Goal: Task Accomplishment & Management: Complete application form

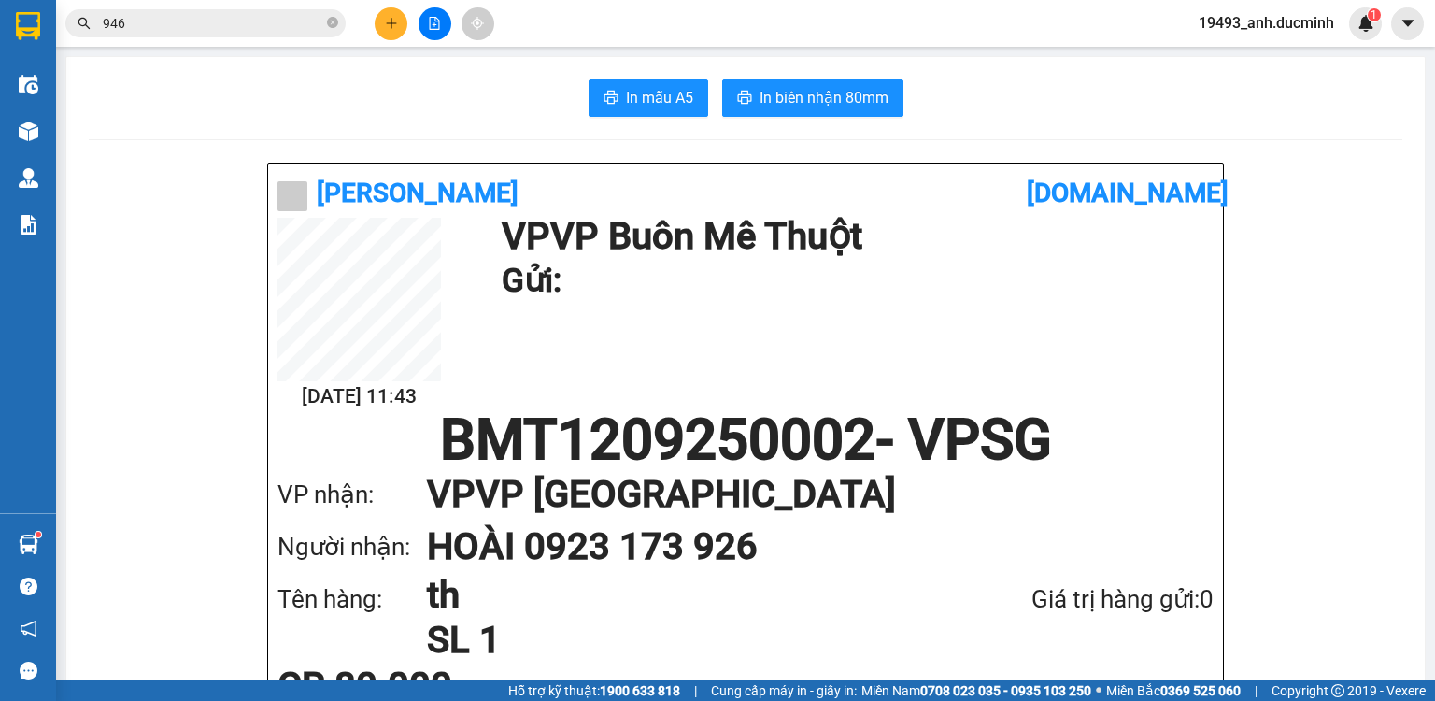
click at [331, 22] on icon "close-circle" at bounding box center [332, 22] width 11 height 11
click at [298, 27] on input "text" at bounding box center [213, 23] width 221 height 21
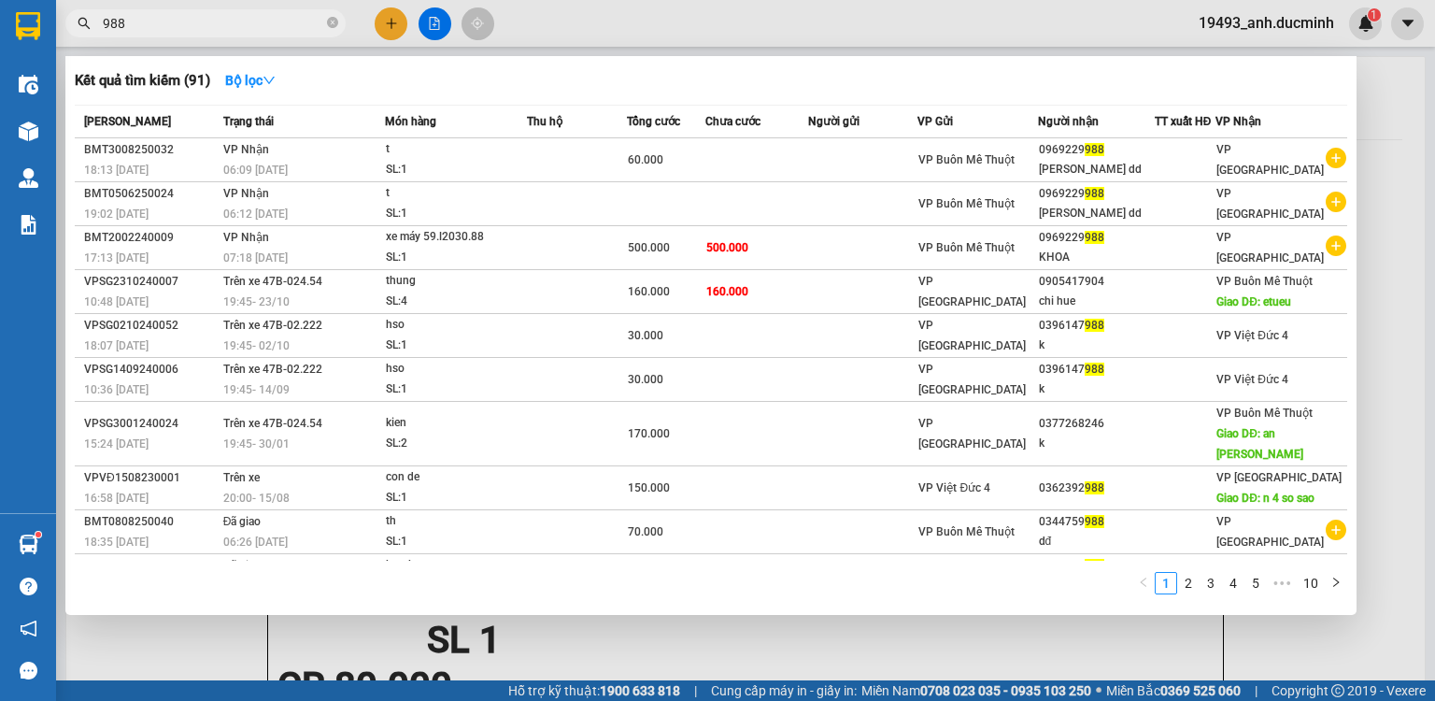
type input "988"
click at [391, 21] on div at bounding box center [717, 350] width 1435 height 701
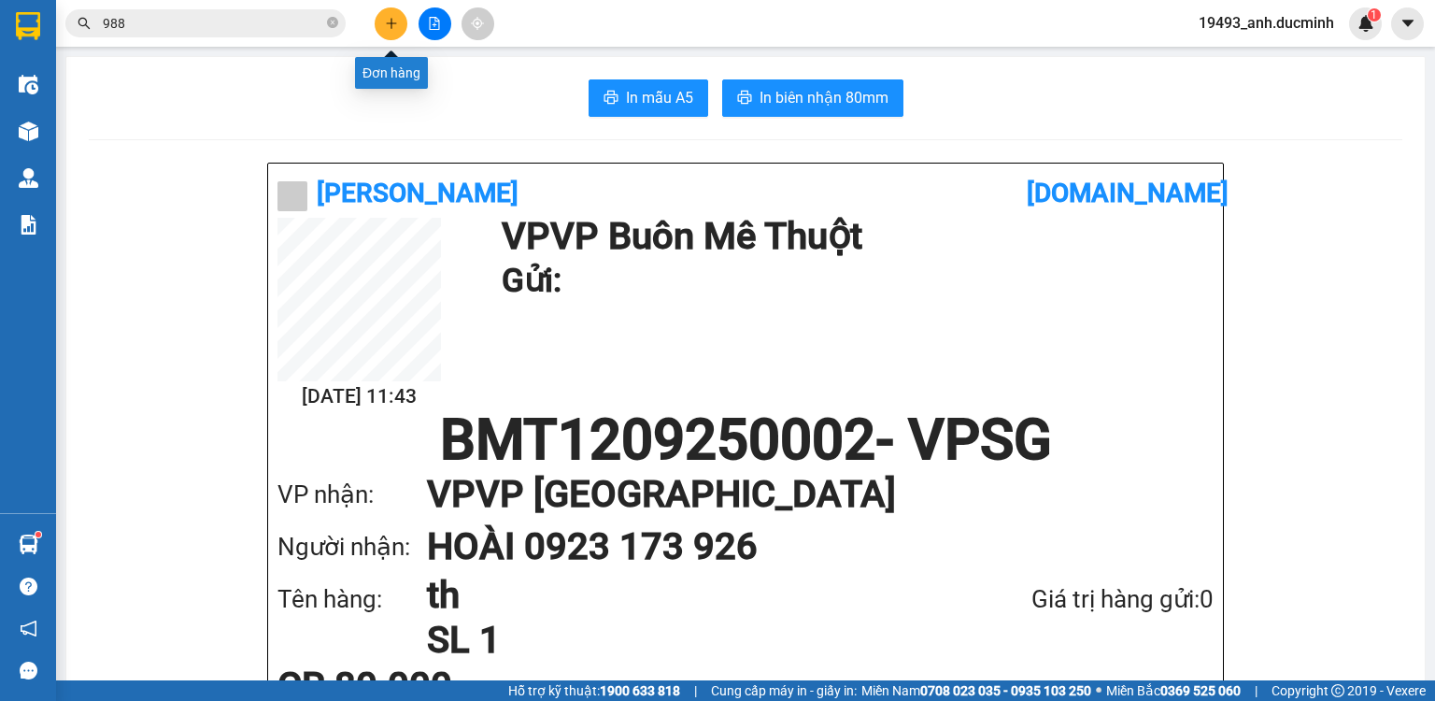
click at [391, 21] on icon "plus" at bounding box center [391, 23] width 1 height 10
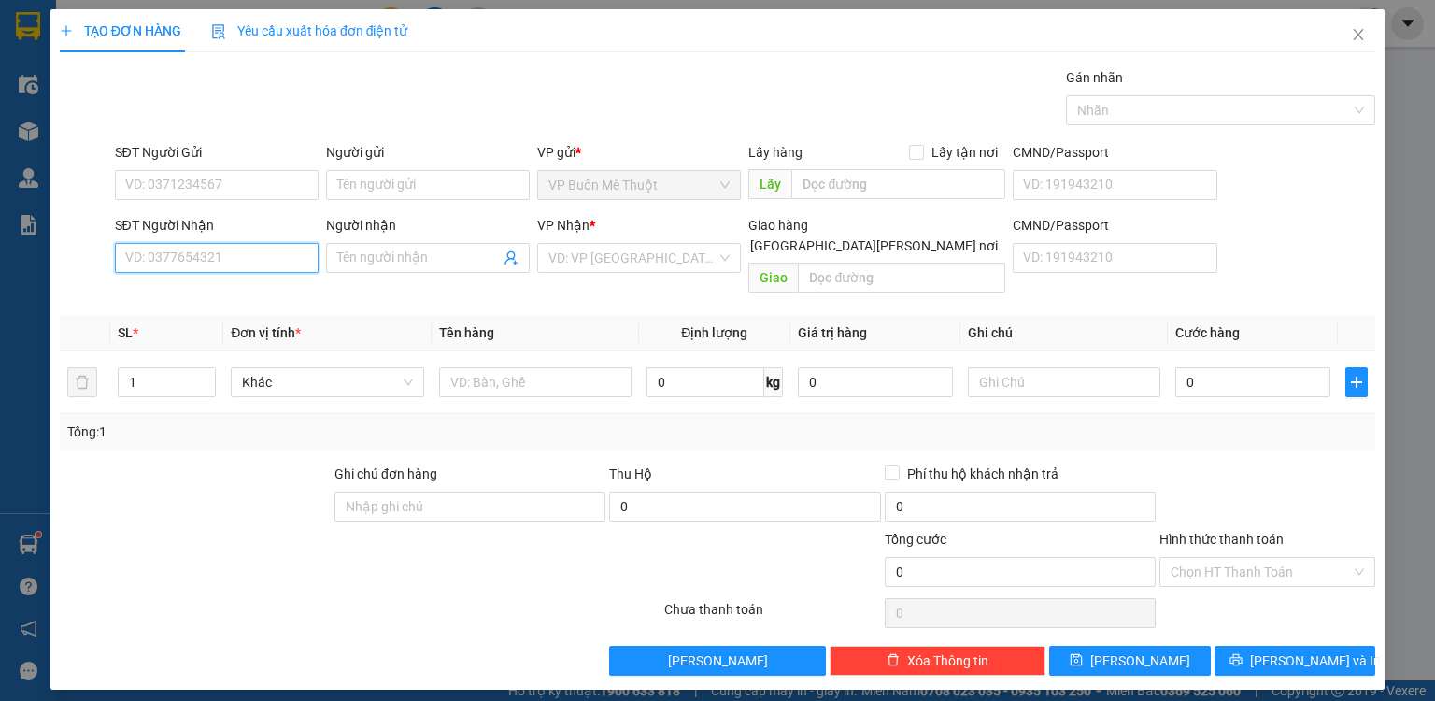
drag, startPoint x: 284, startPoint y: 252, endPoint x: 309, endPoint y: 235, distance: 30.8
click at [292, 245] on input "SĐT Người Nhận" at bounding box center [217, 258] width 204 height 30
drag, startPoint x: 174, startPoint y: 267, endPoint x: 34, endPoint y: 272, distance: 140.2
click at [34, 272] on div "TẠO ĐƠN HÀNG Yêu cầu xuất [PERSON_NAME] điện tử Transit Pickup Surcharge Ids Tr…" at bounding box center [717, 350] width 1435 height 701
type input "8"
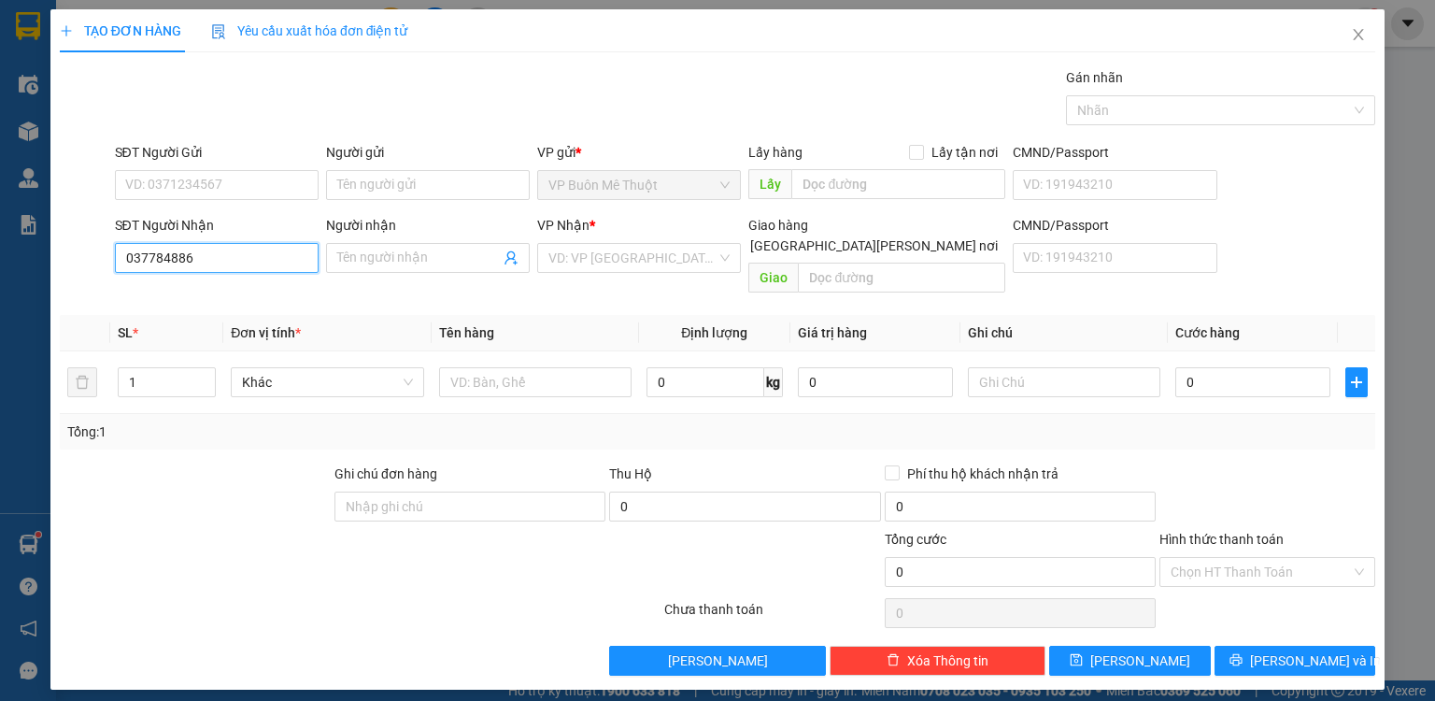
type input "0377848869"
click at [228, 288] on div "0377848869 - vd2" at bounding box center [216, 294] width 181 height 21
type input "vd2"
type input "50.000"
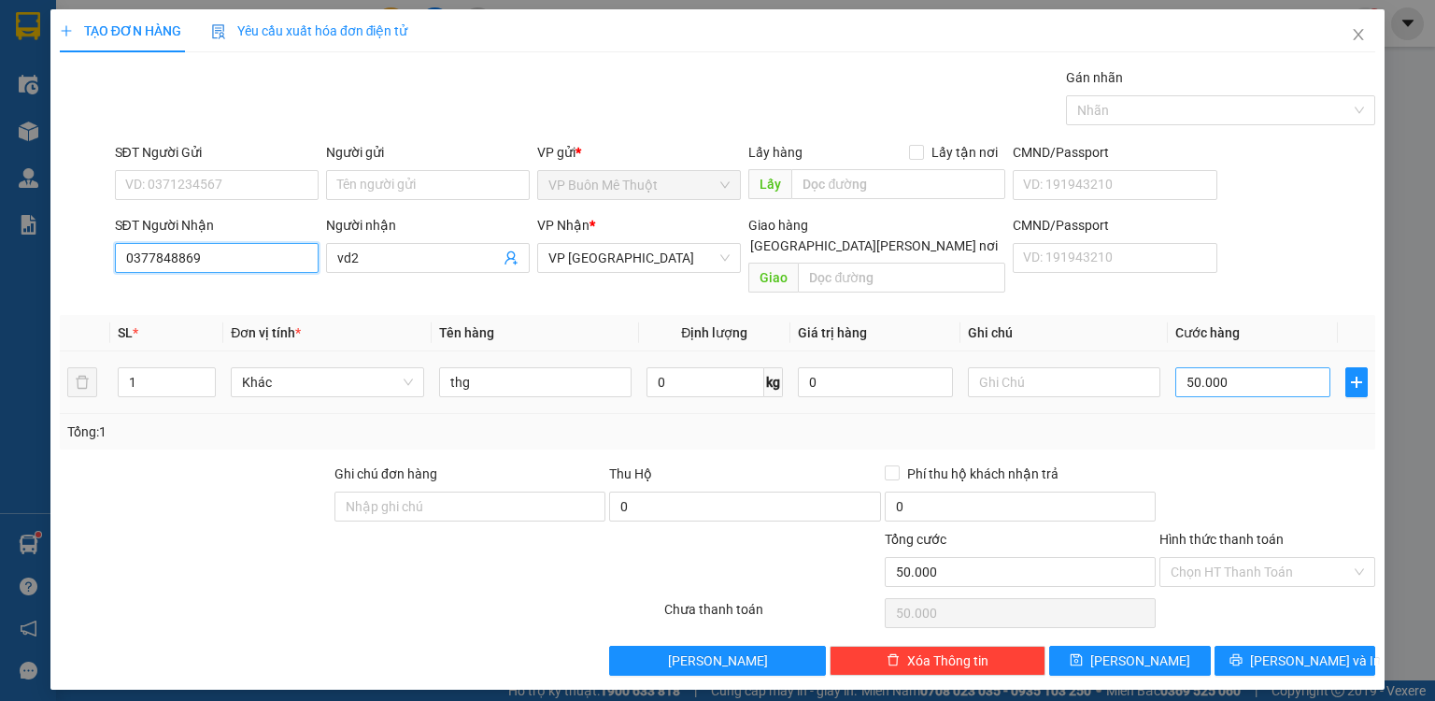
type input "0377848869"
click at [1245, 367] on input "50.000" at bounding box center [1252, 382] width 155 height 30
type input "6"
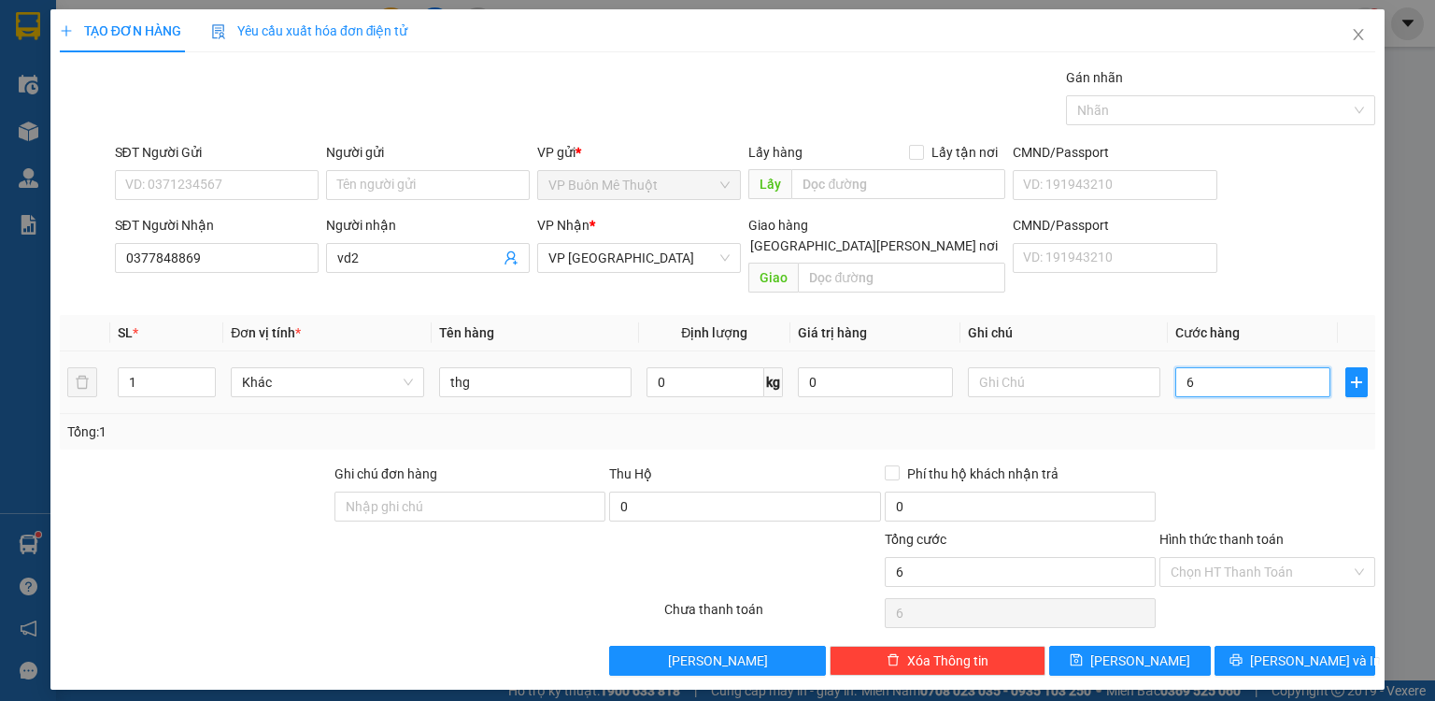
type input "60"
type input "60.000"
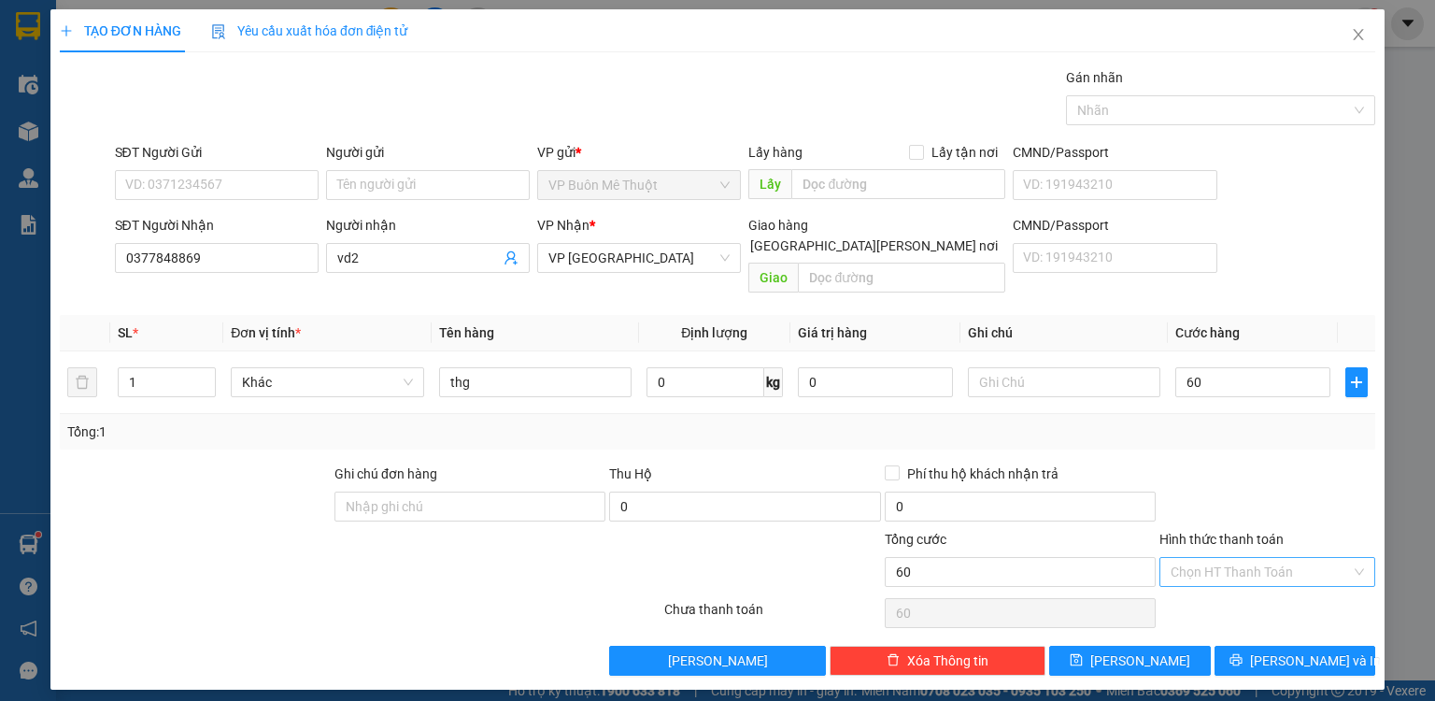
type input "60.000"
click at [1272, 558] on input "Hình thức thanh toán" at bounding box center [1261, 572] width 180 height 28
click at [1256, 579] on div "Tại văn phòng" at bounding box center [1267, 586] width 193 height 21
type input "0"
click at [1172, 646] on button "[PERSON_NAME]" at bounding box center [1130, 661] width 162 height 30
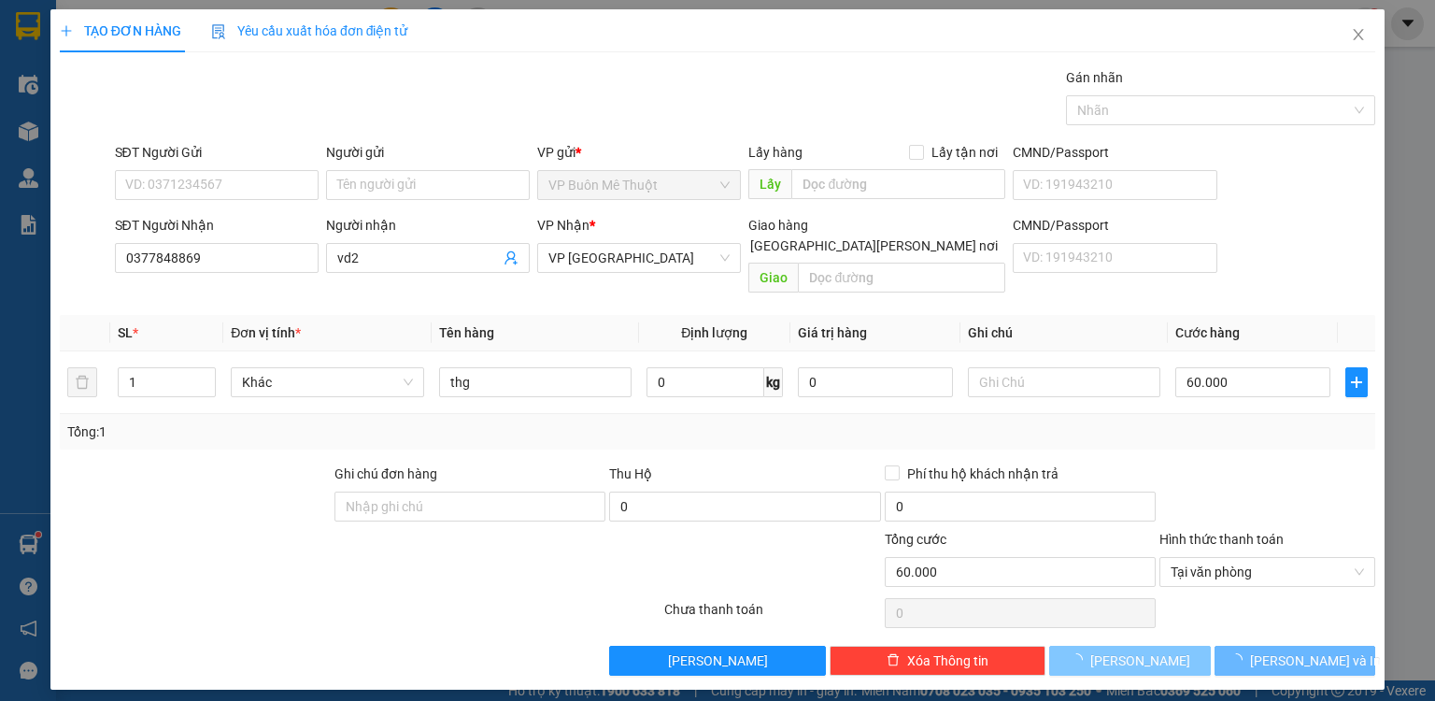
type input "0"
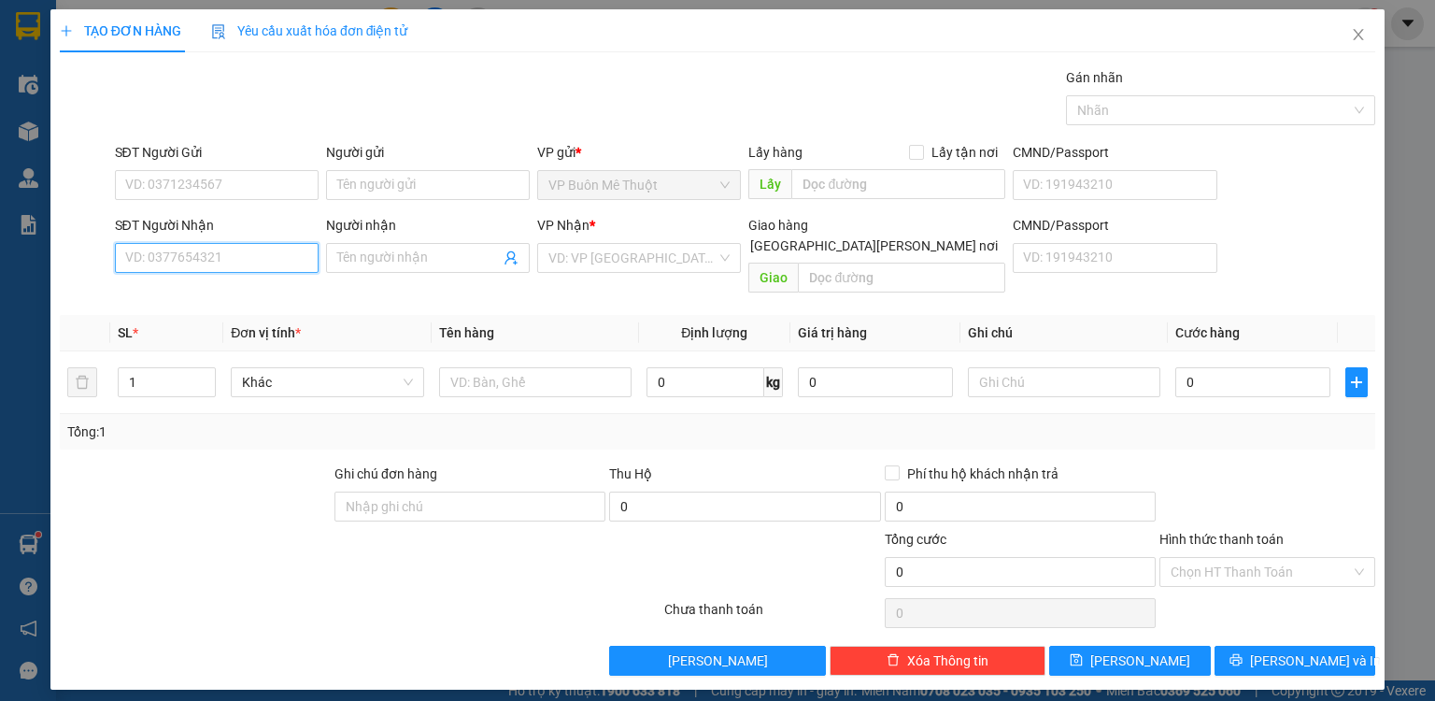
click at [273, 262] on input "SĐT Người Nhận" at bounding box center [217, 258] width 204 height 30
click at [235, 292] on div "0941675618 - dd" at bounding box center [216, 294] width 181 height 21
type input "0941675618"
type input "dd"
type input "bv tinh bp,dx"
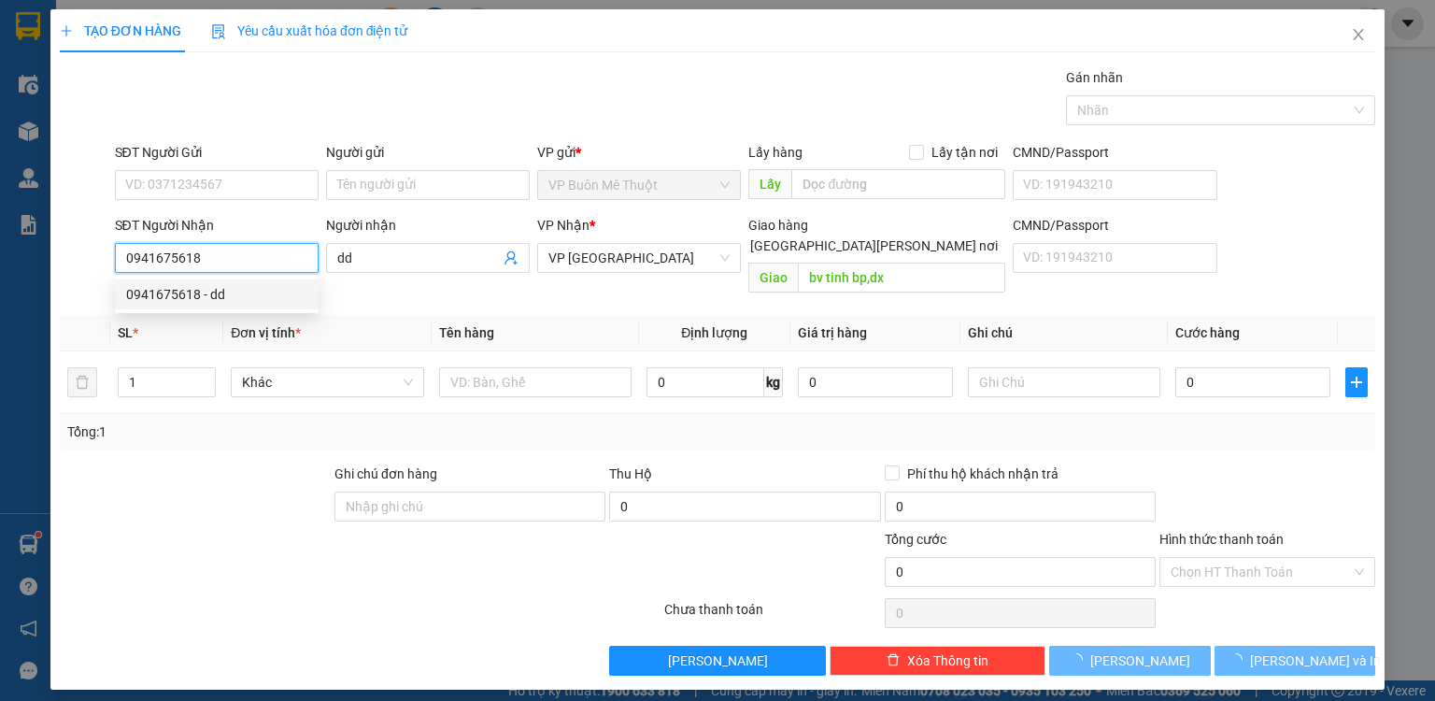
type input "80.000"
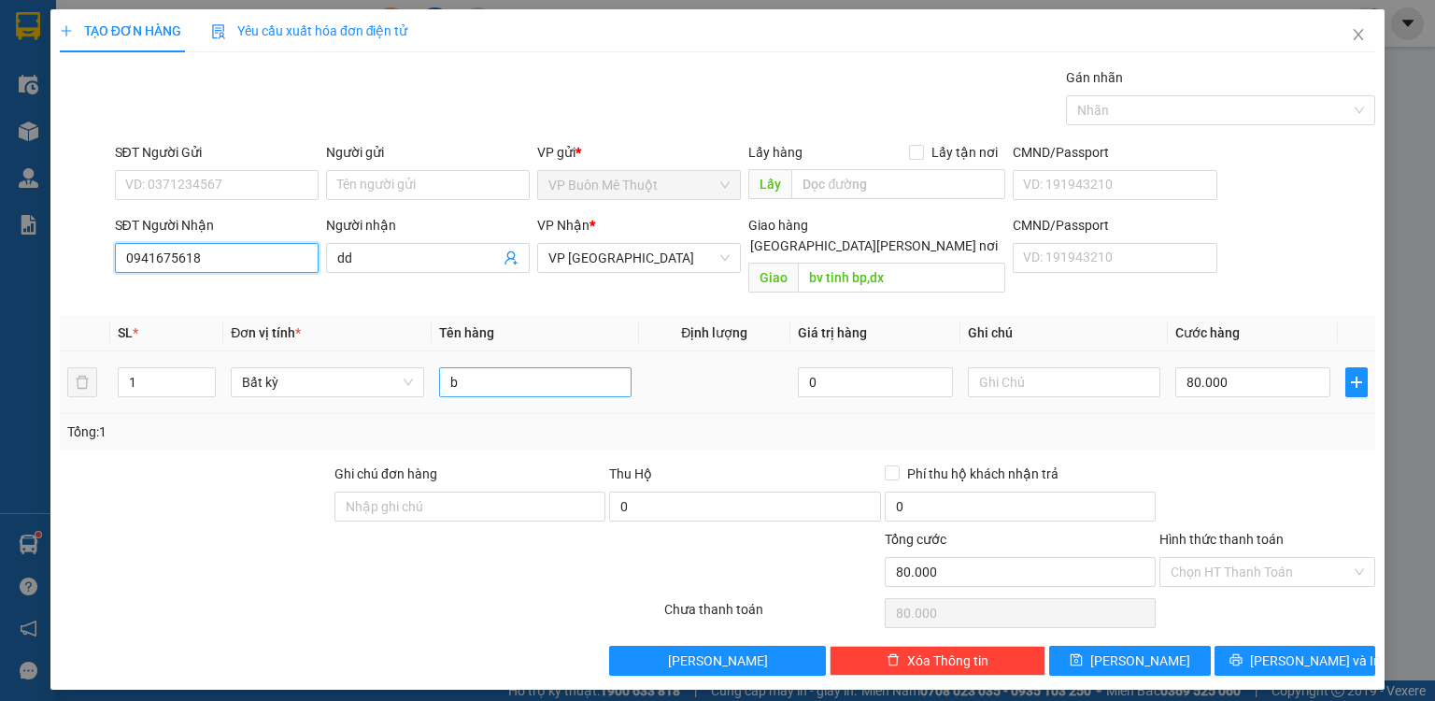
type input "0941675618"
click at [485, 369] on input "b" at bounding box center [535, 382] width 192 height 30
type input "xm"
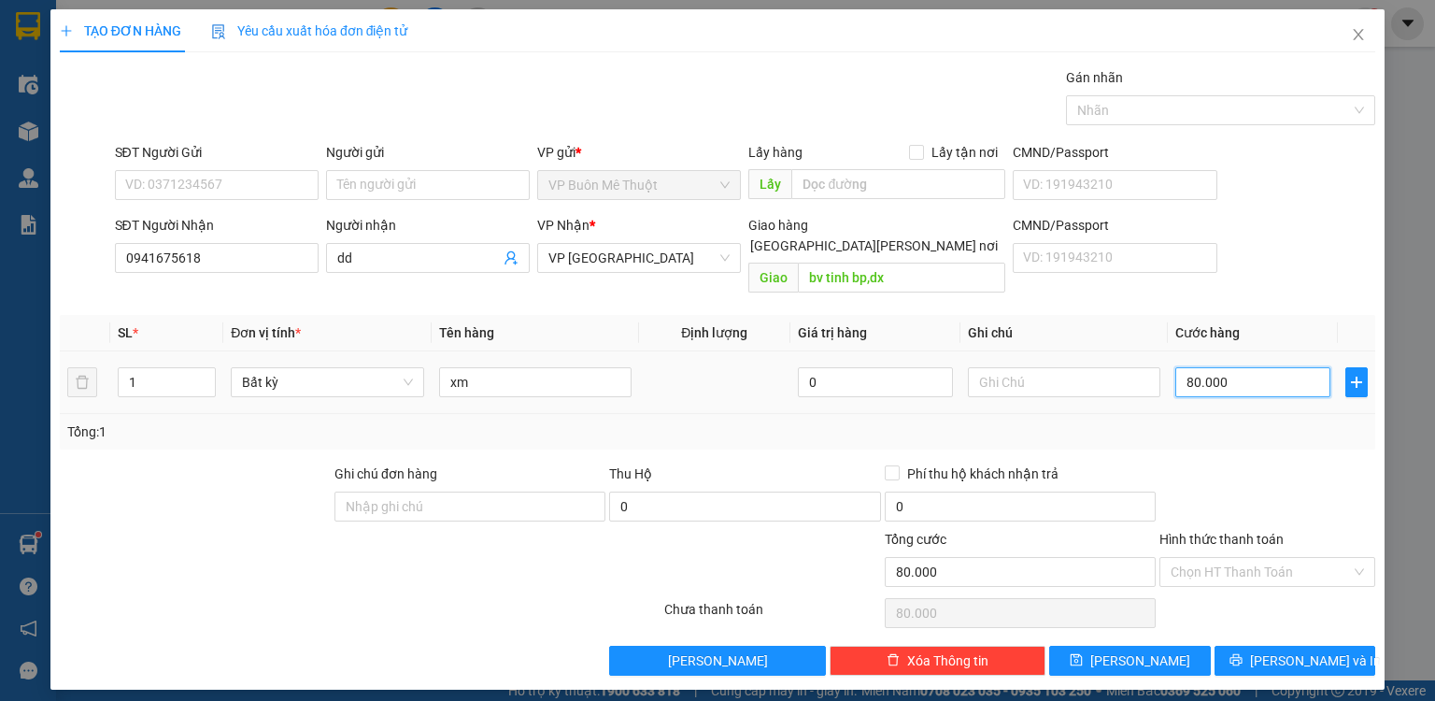
click at [1229, 367] on input "80.000" at bounding box center [1252, 382] width 155 height 30
type input "4"
type input "40"
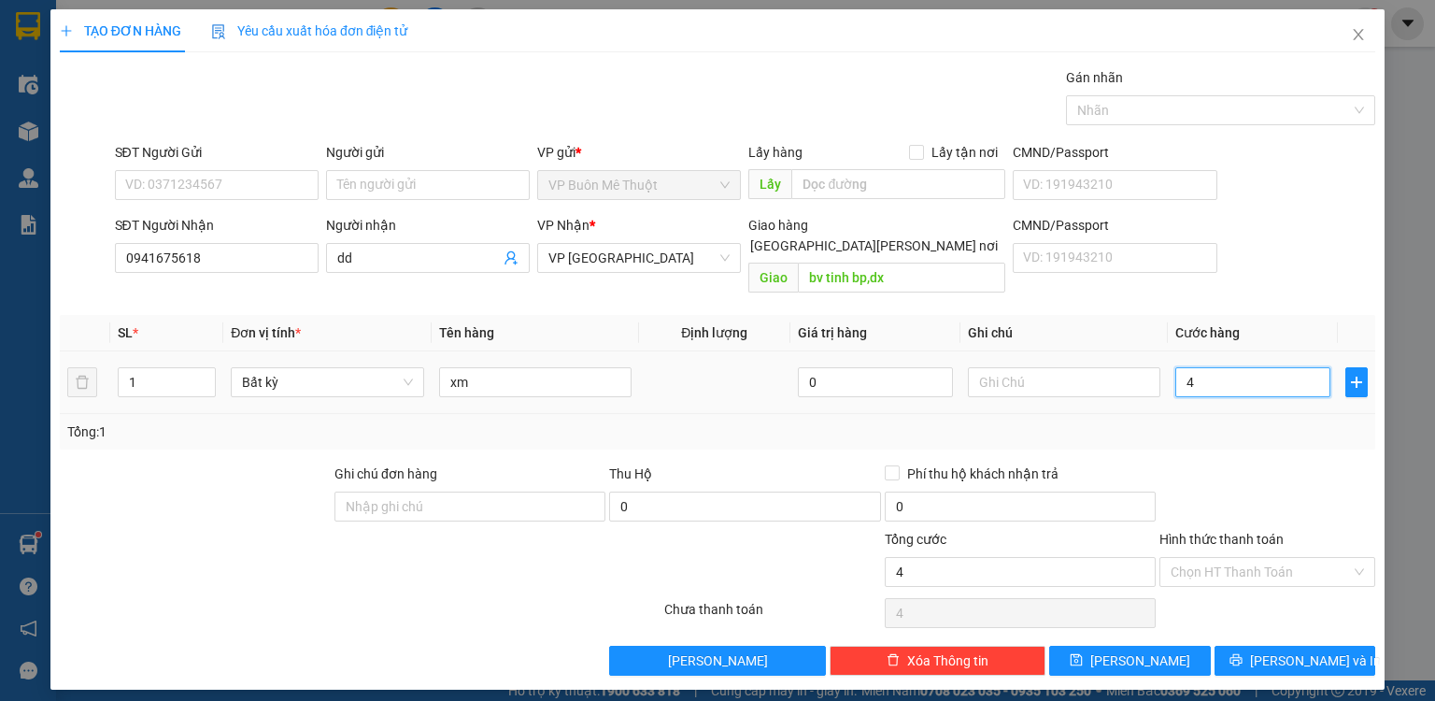
type input "40"
type input "400"
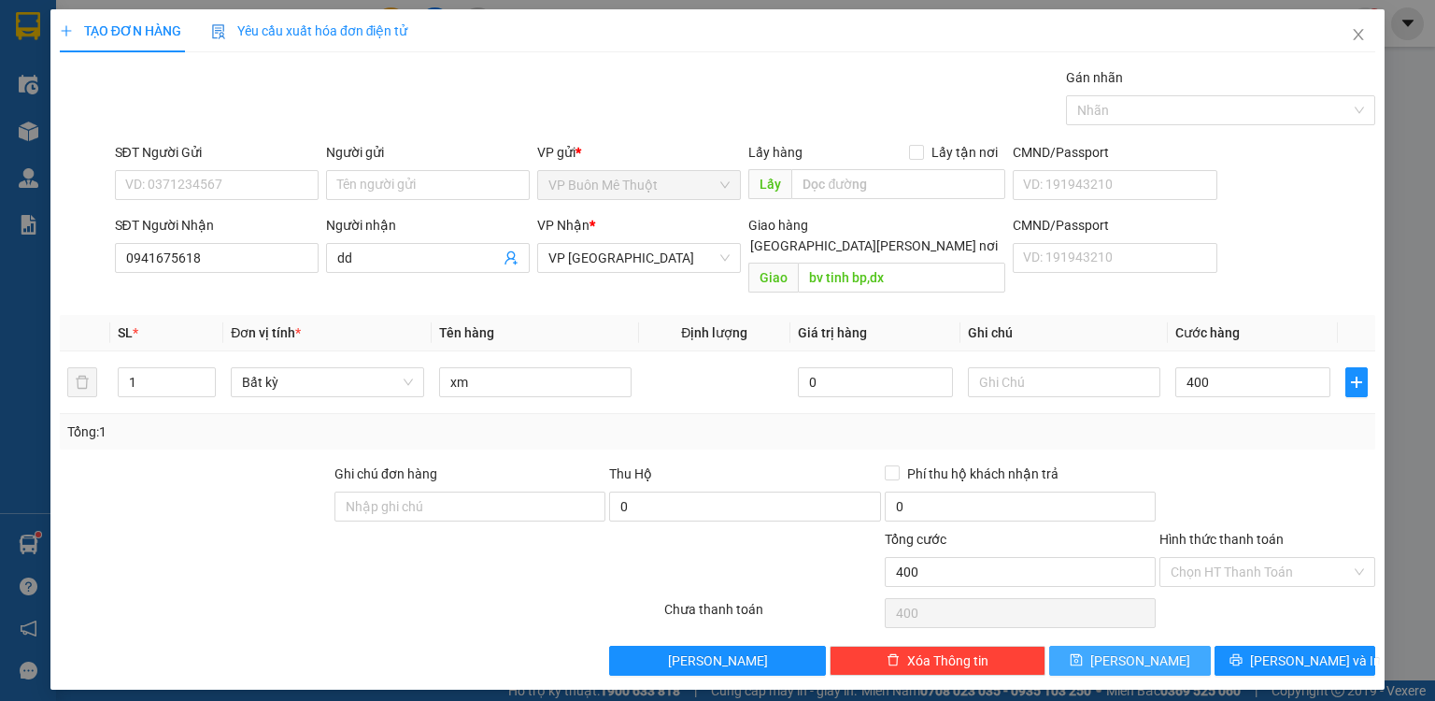
type input "400.000"
click at [1167, 646] on button "[PERSON_NAME]" at bounding box center [1130, 661] width 162 height 30
type input "0"
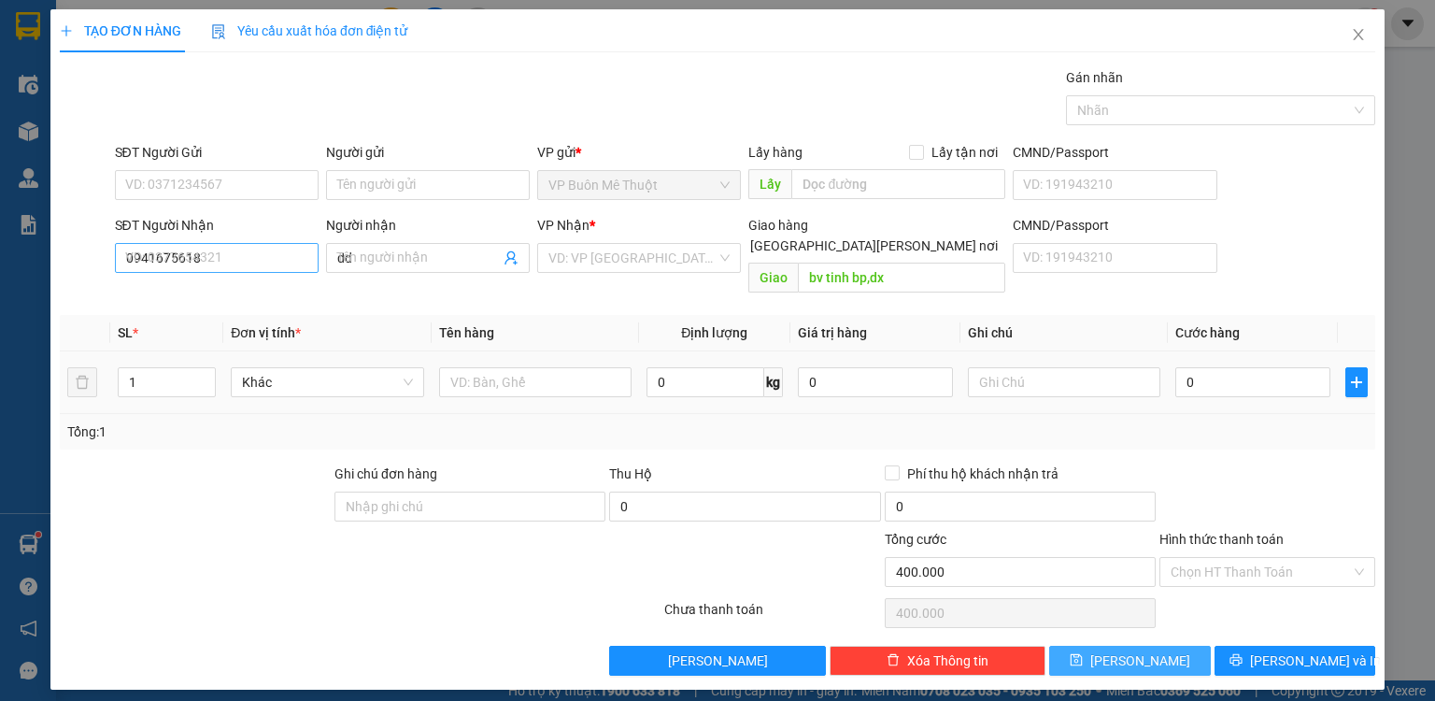
type input "0"
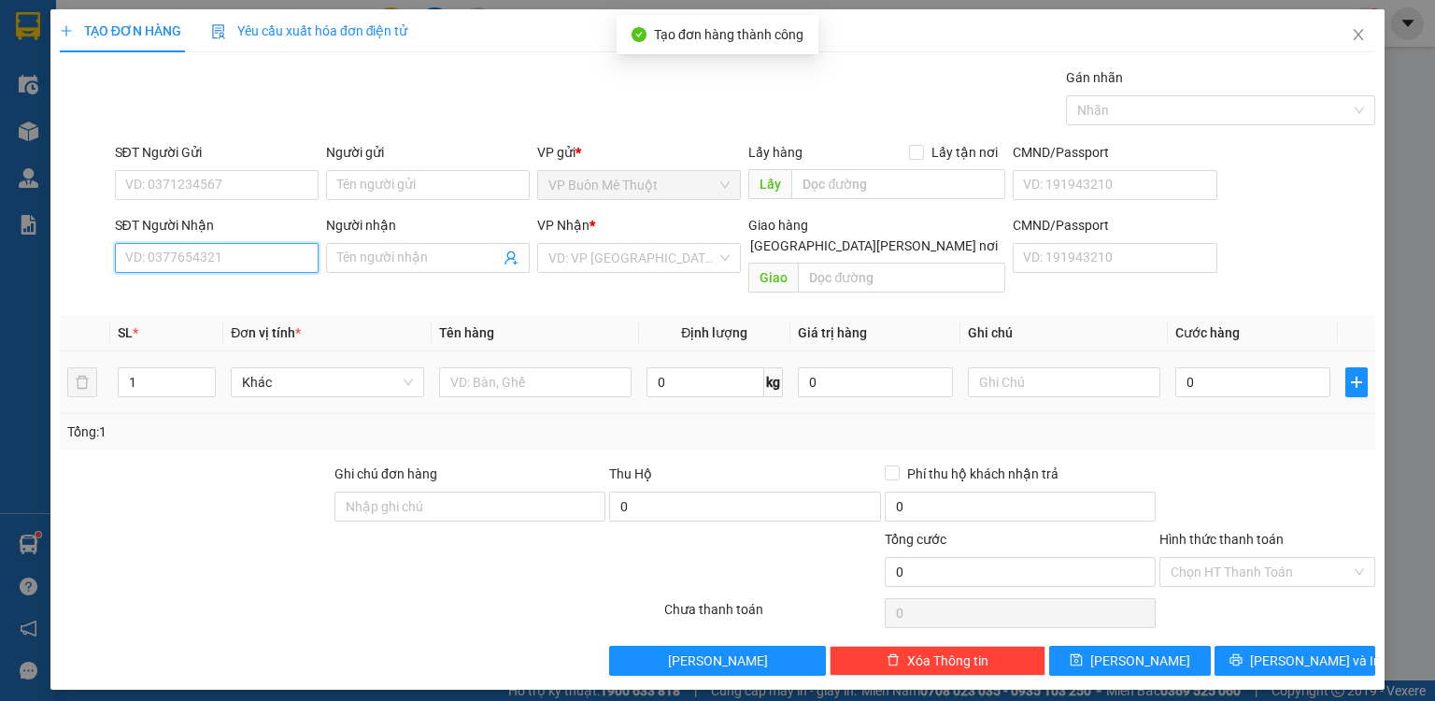
click at [253, 258] on input "SĐT Người Nhận" at bounding box center [217, 258] width 204 height 30
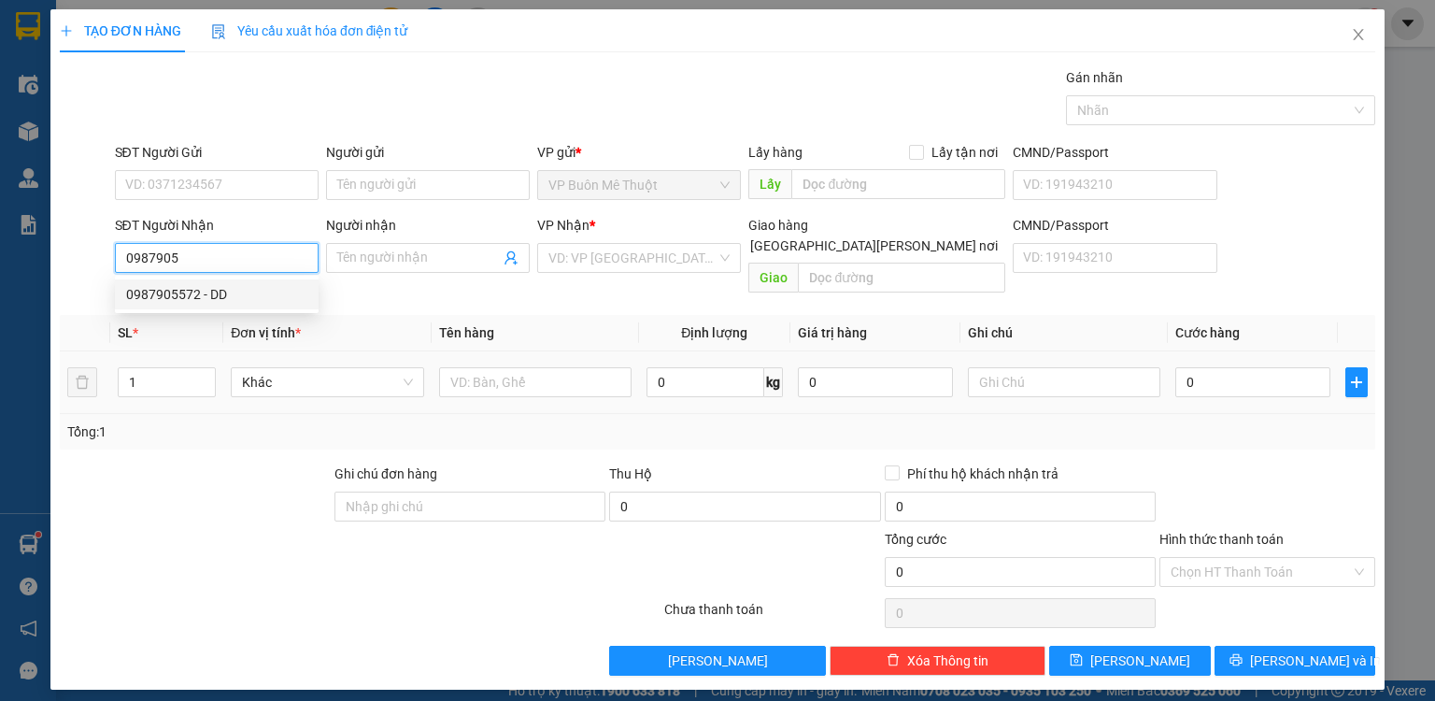
click at [163, 294] on div "0987905572 - DD" at bounding box center [216, 294] width 181 height 21
type input "0987905572"
type input "DD"
type input "200.000"
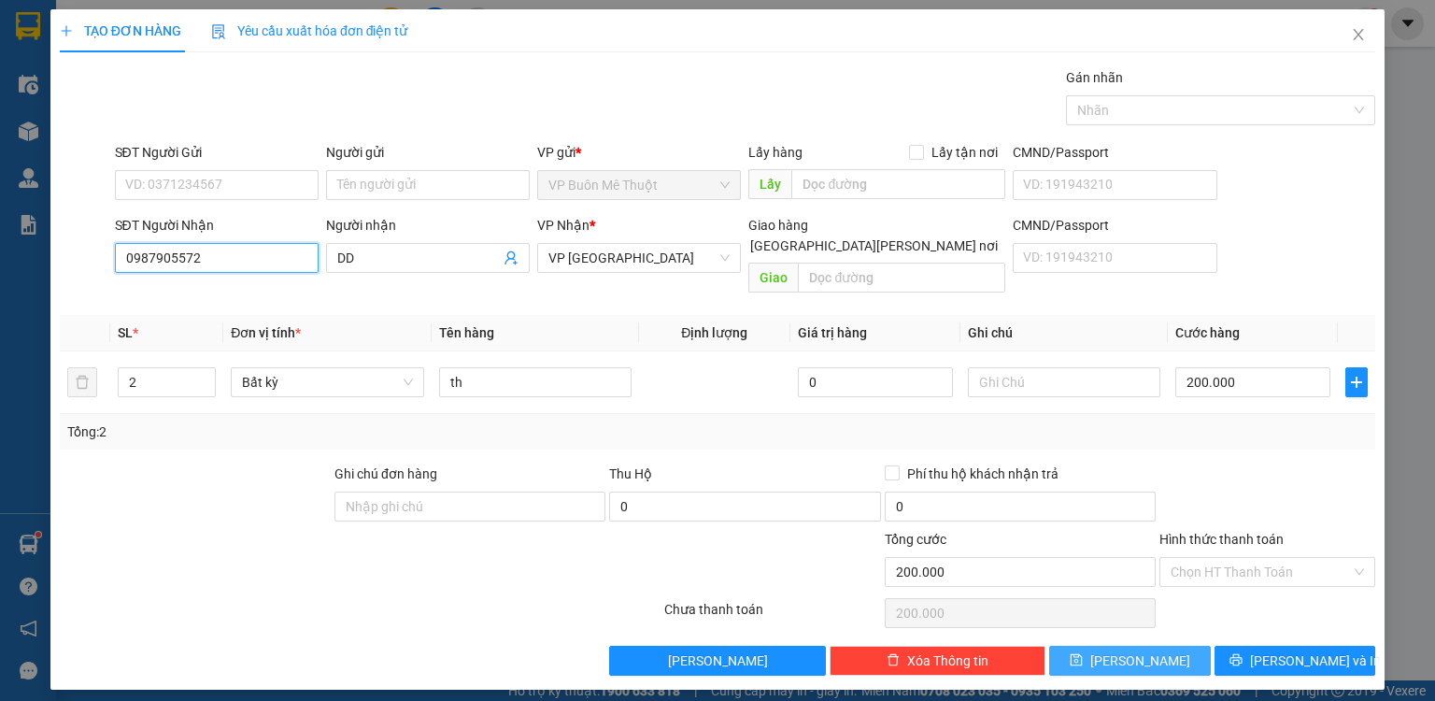
type input "0987905572"
click at [1174, 646] on button "[PERSON_NAME]" at bounding box center [1130, 661] width 162 height 30
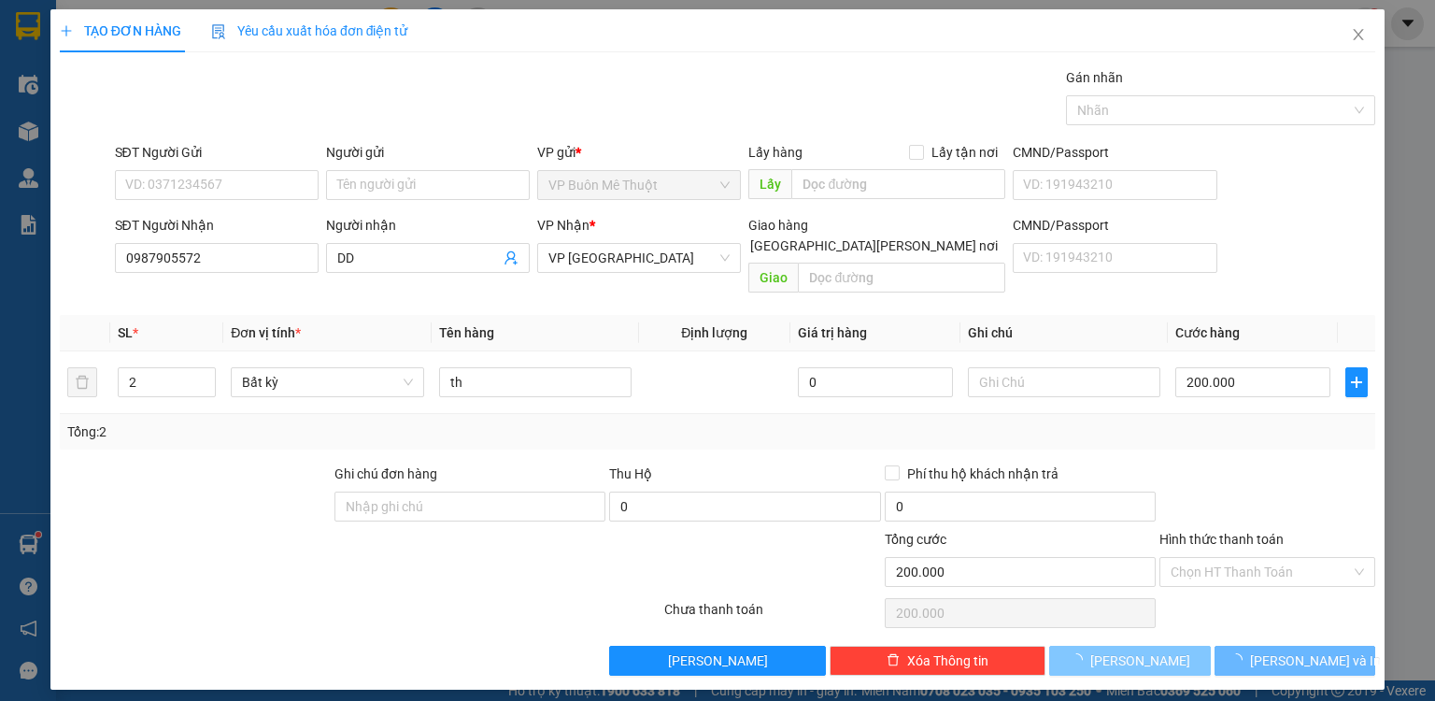
type input "0"
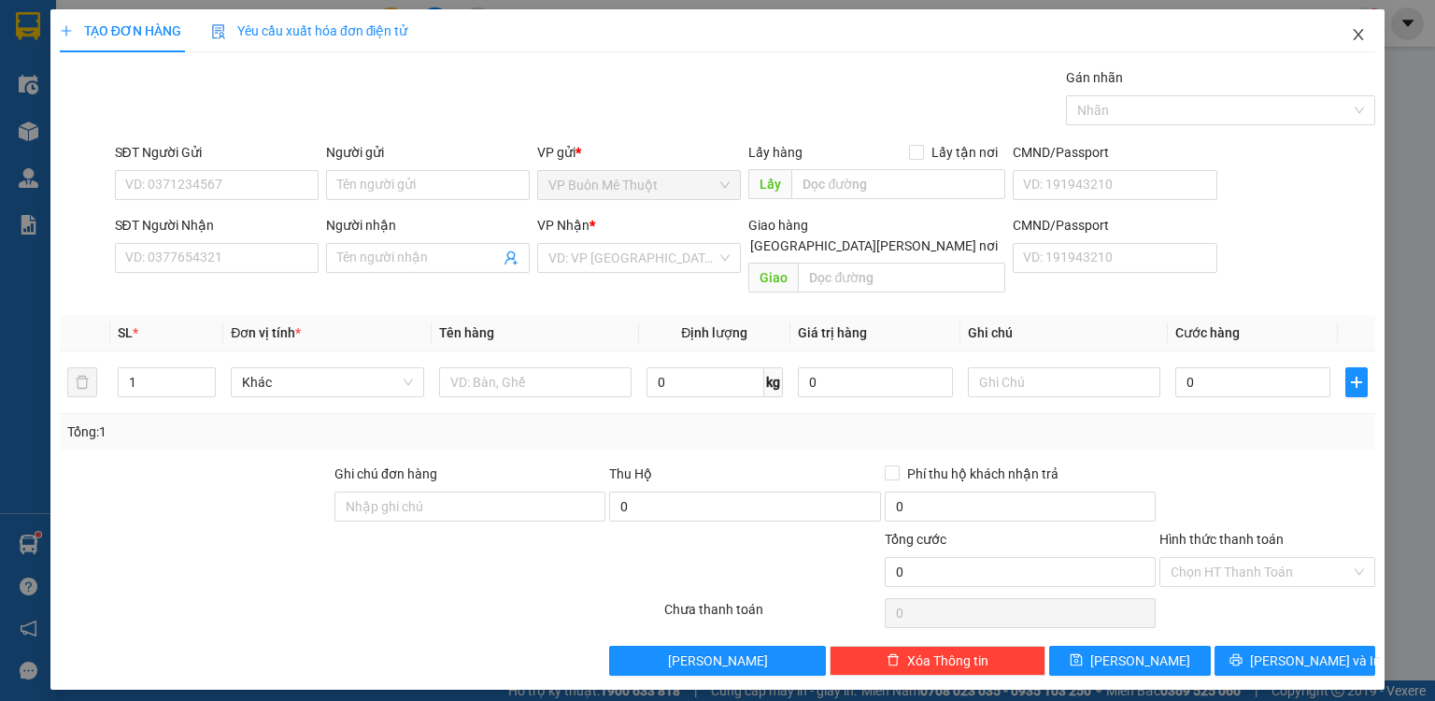
click at [1360, 37] on icon "close" at bounding box center [1359, 34] width 10 height 11
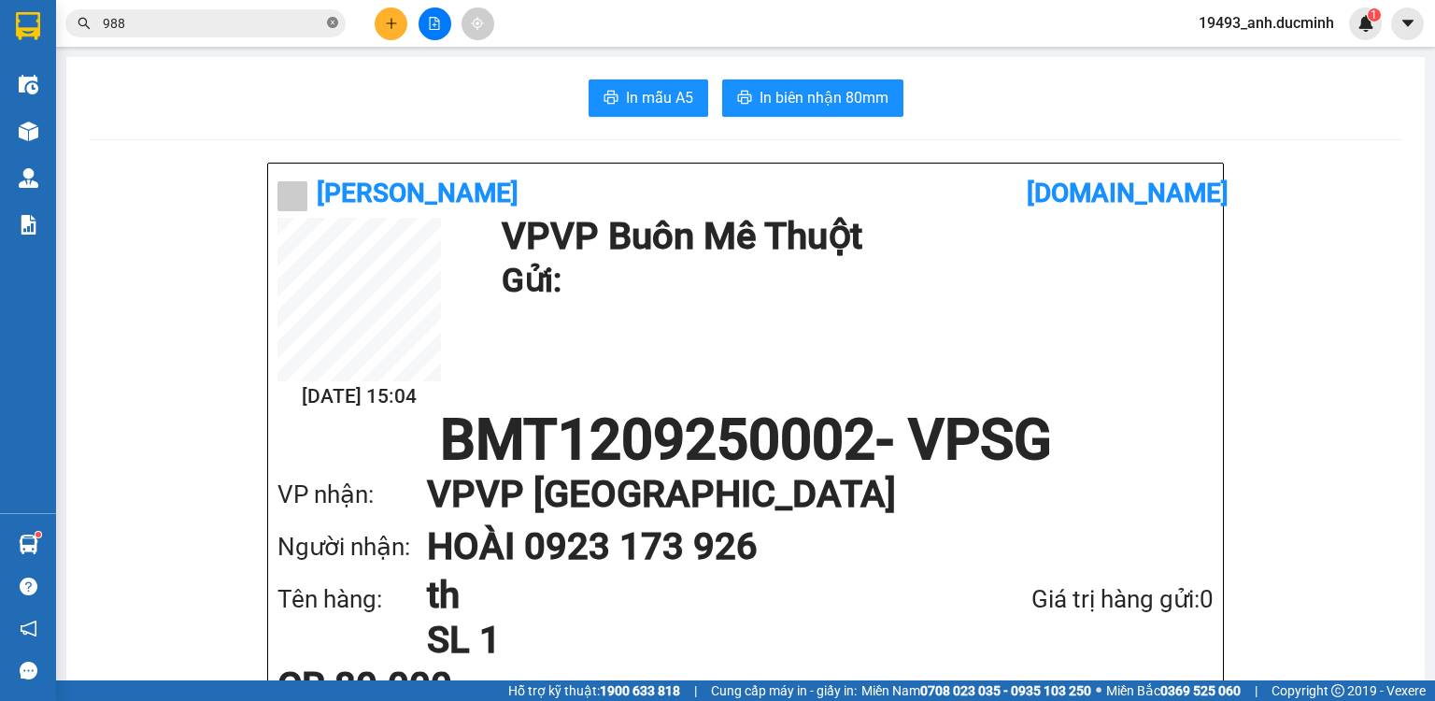
click at [333, 22] on icon "close-circle" at bounding box center [332, 22] width 11 height 11
click at [277, 21] on input "text" at bounding box center [213, 23] width 221 height 21
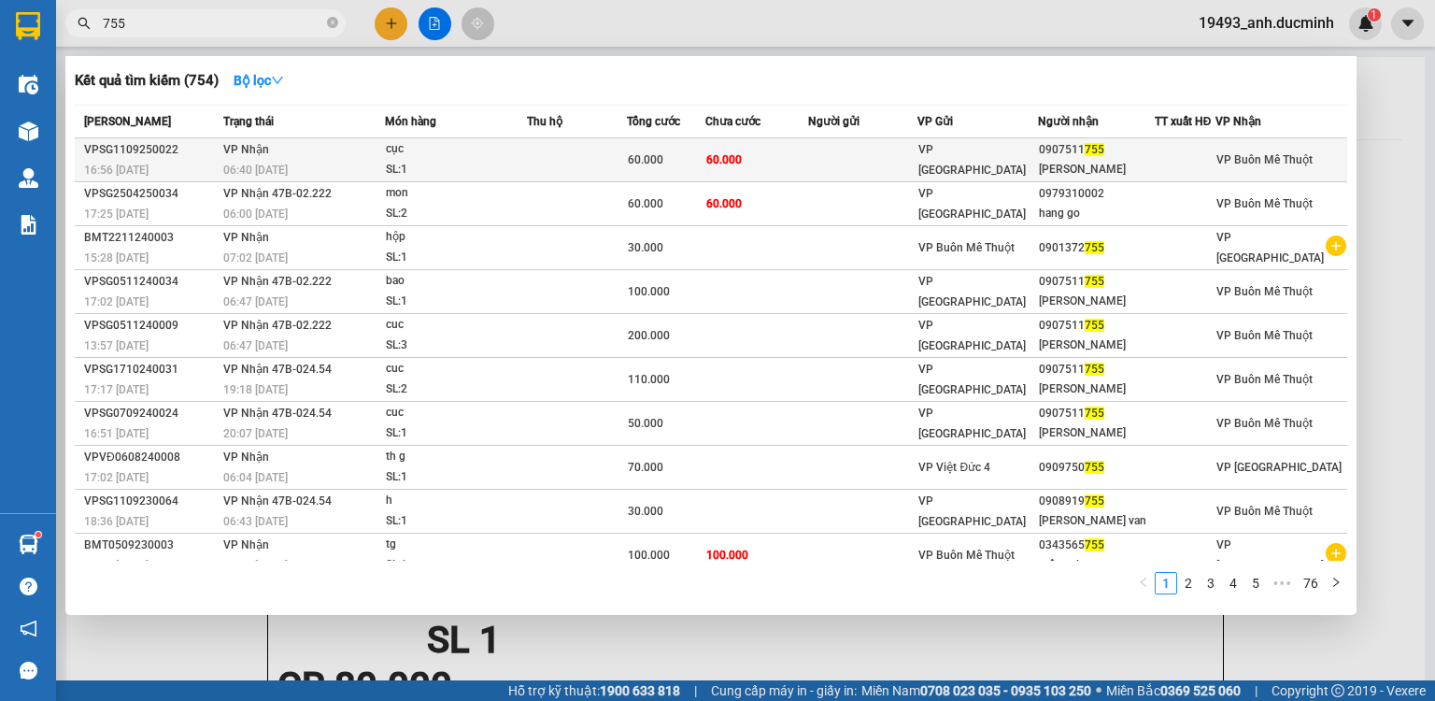
type input "755"
click at [704, 153] on div "60.000" at bounding box center [666, 159] width 77 height 21
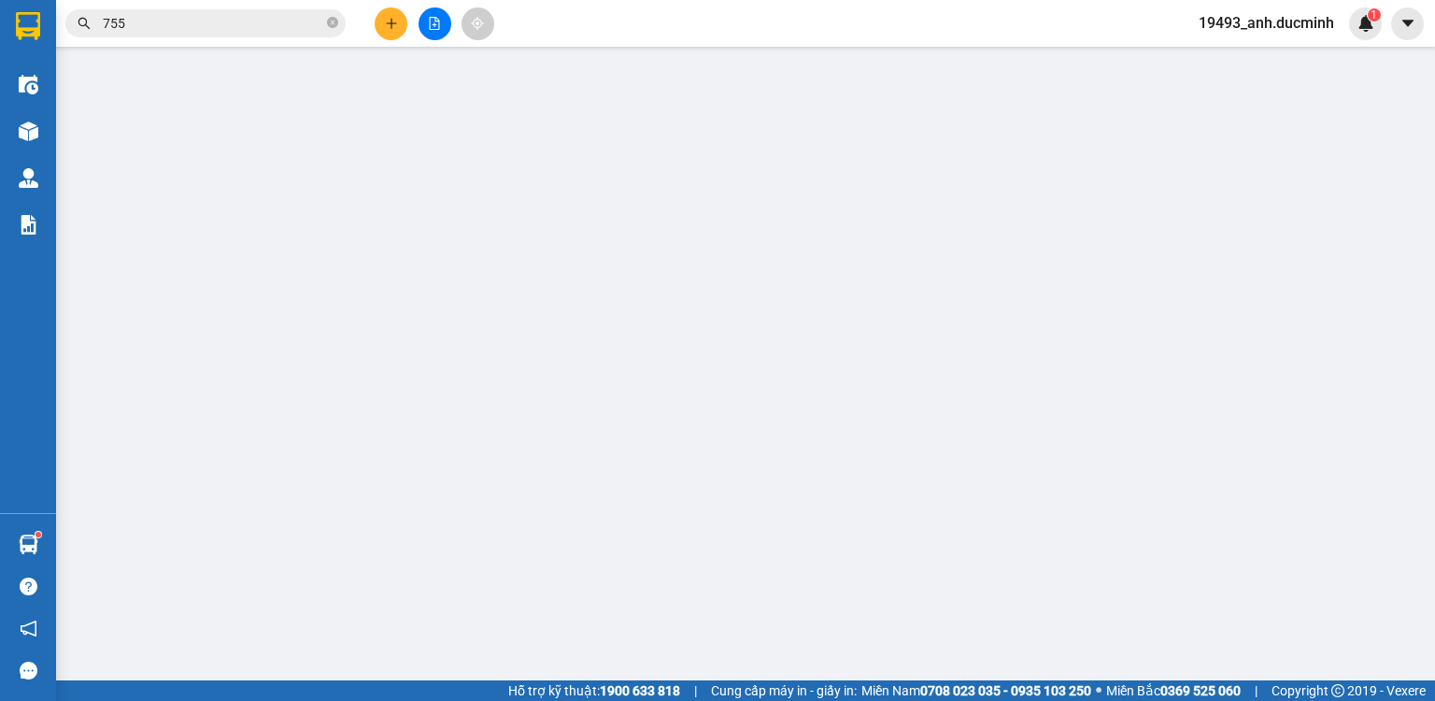
type input "0907511755"
type input "[PERSON_NAME]"
type input "60.000"
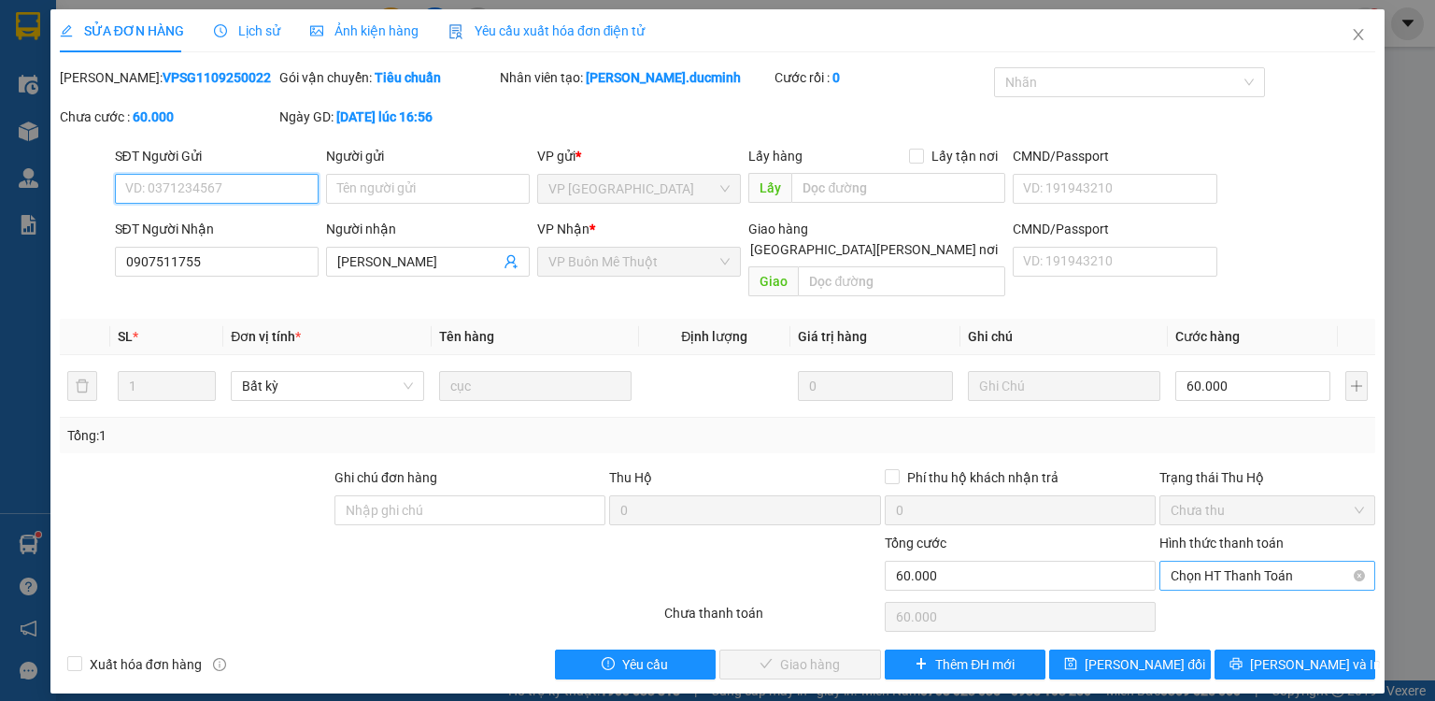
click at [1222, 562] on span "Chọn HT Thanh Toán" at bounding box center [1267, 576] width 193 height 28
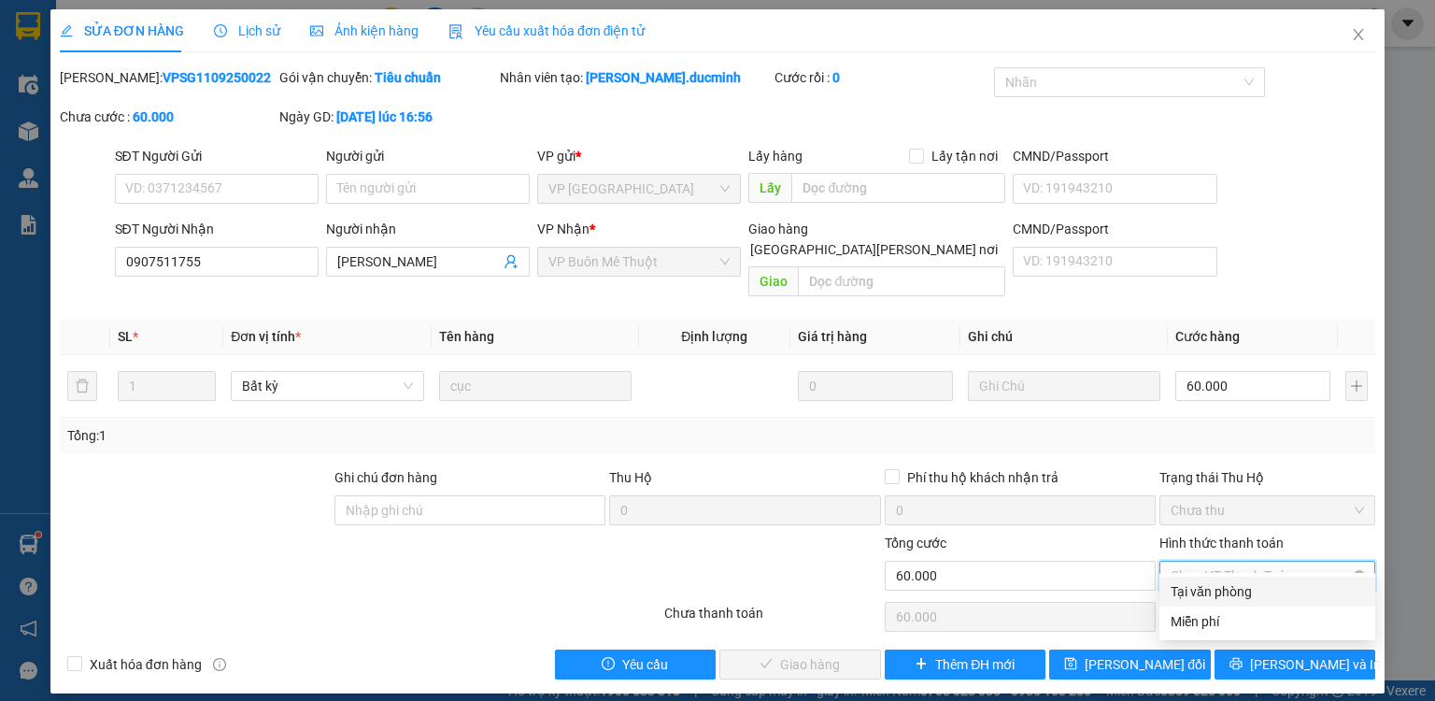
click at [1226, 587] on div "Tại văn phòng" at bounding box center [1267, 591] width 193 height 21
type input "0"
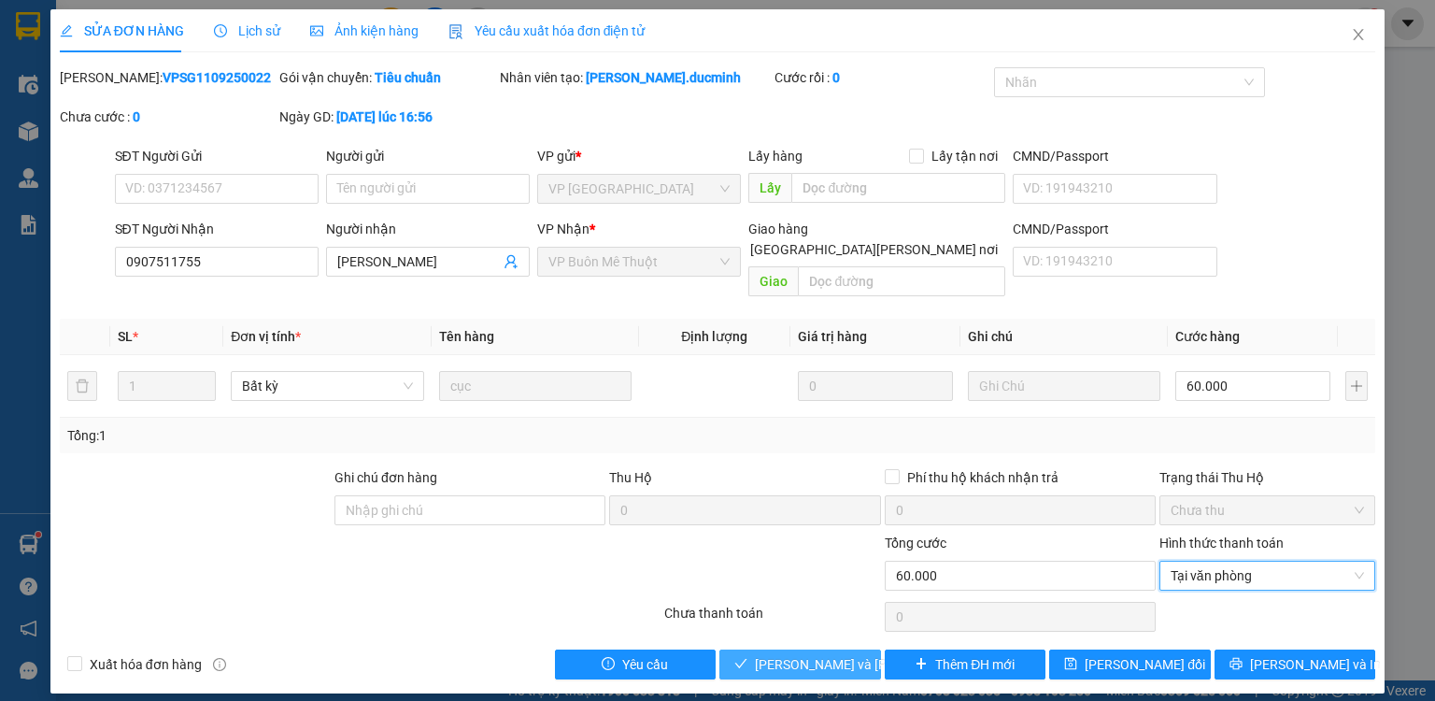
click at [801, 654] on span "[PERSON_NAME] và [PERSON_NAME] hàng" at bounding box center [881, 664] width 252 height 21
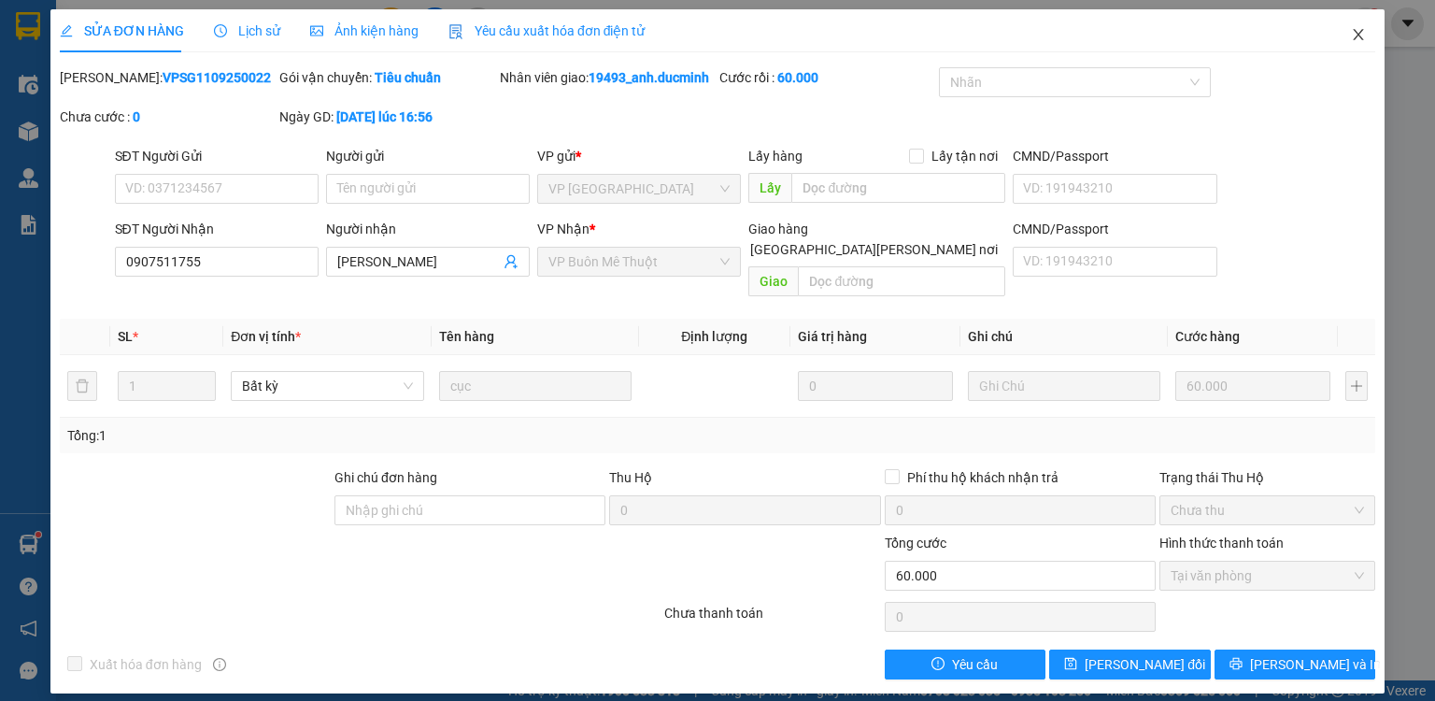
click at [1357, 26] on span "Close" at bounding box center [1358, 35] width 52 height 52
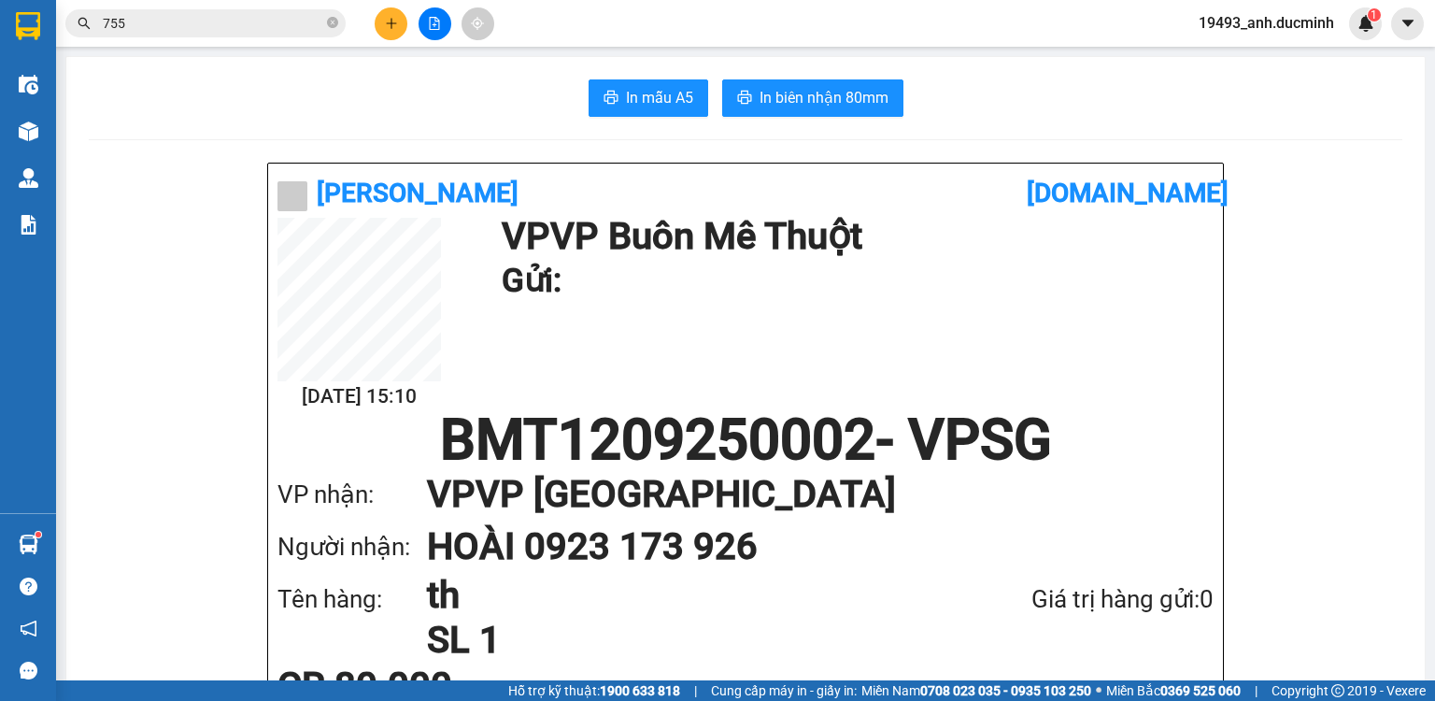
click at [396, 17] on icon "plus" at bounding box center [391, 23] width 13 height 13
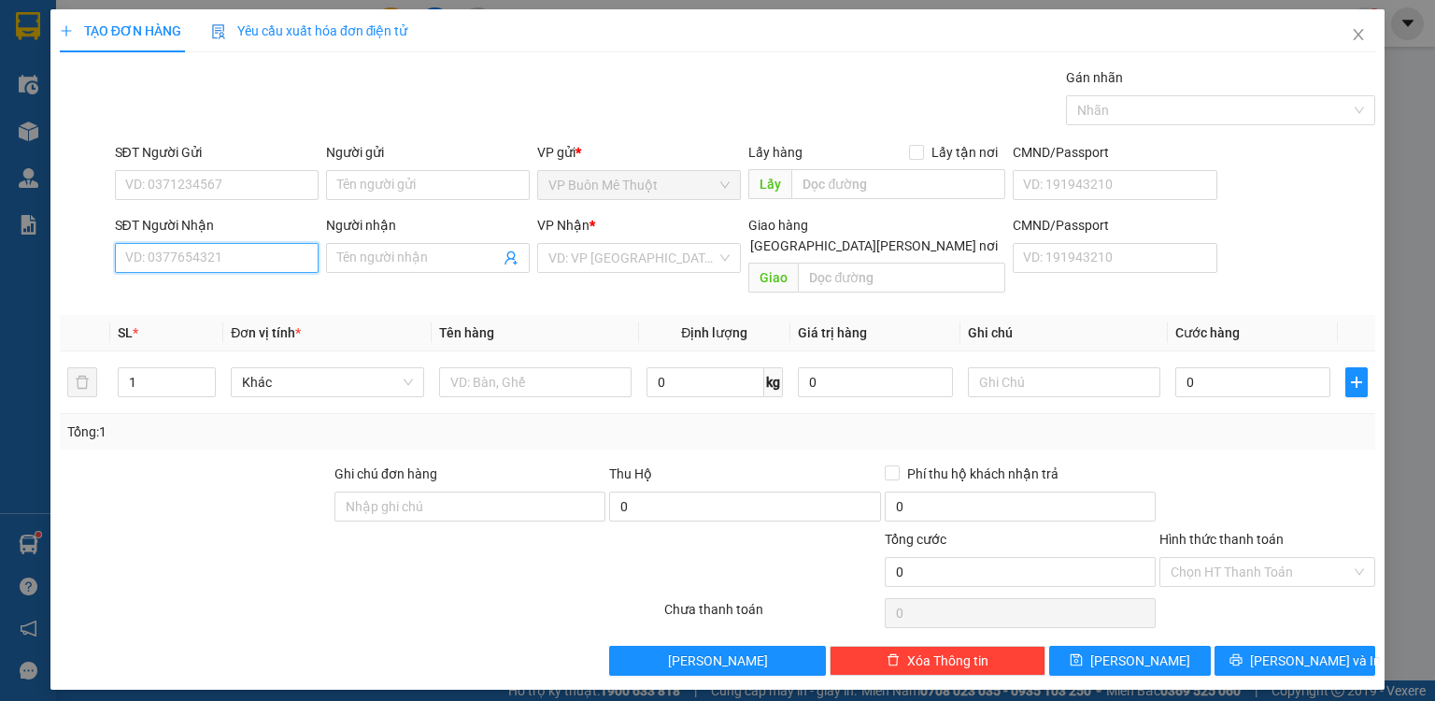
click at [277, 256] on input "SĐT Người Nhận" at bounding box center [217, 258] width 204 height 30
type input "0973397826"
click at [201, 302] on div "0973397826 - VD2" at bounding box center [216, 294] width 181 height 21
type input "VD2"
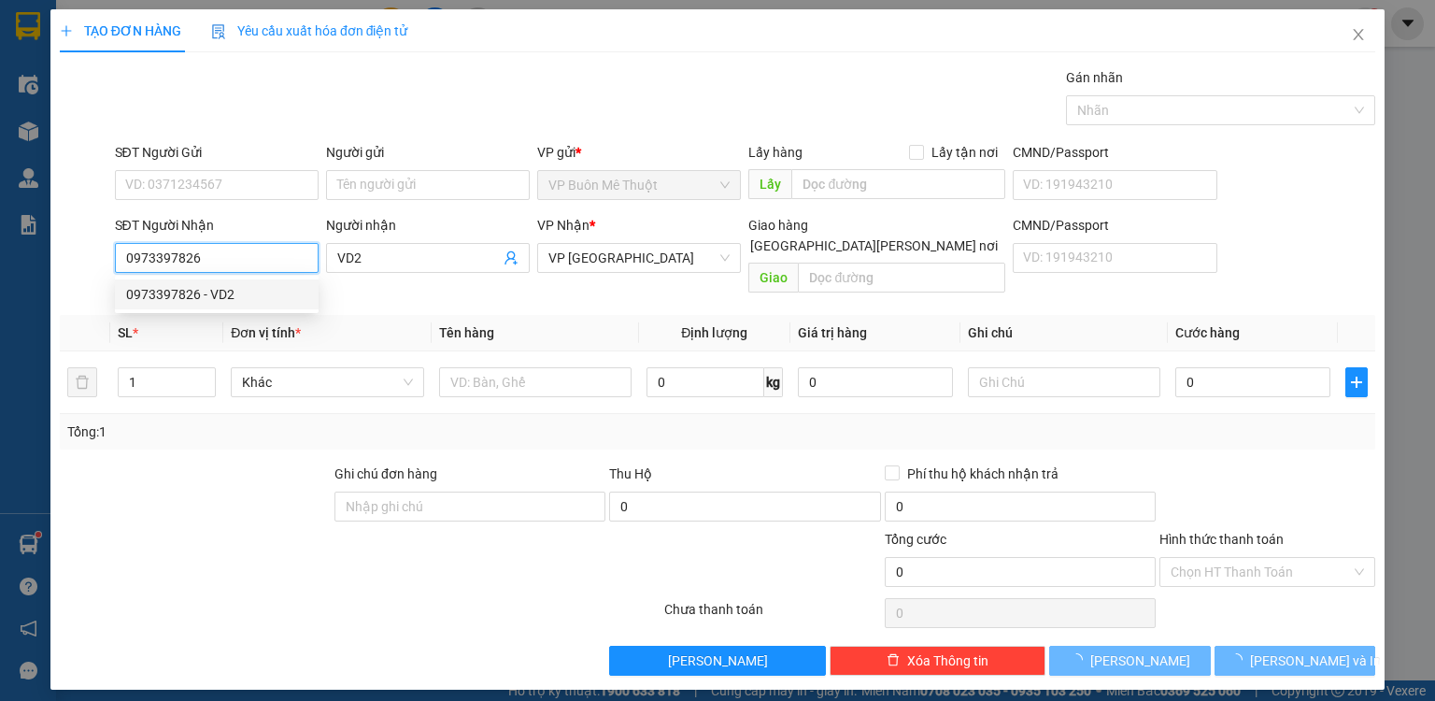
type input "110.000"
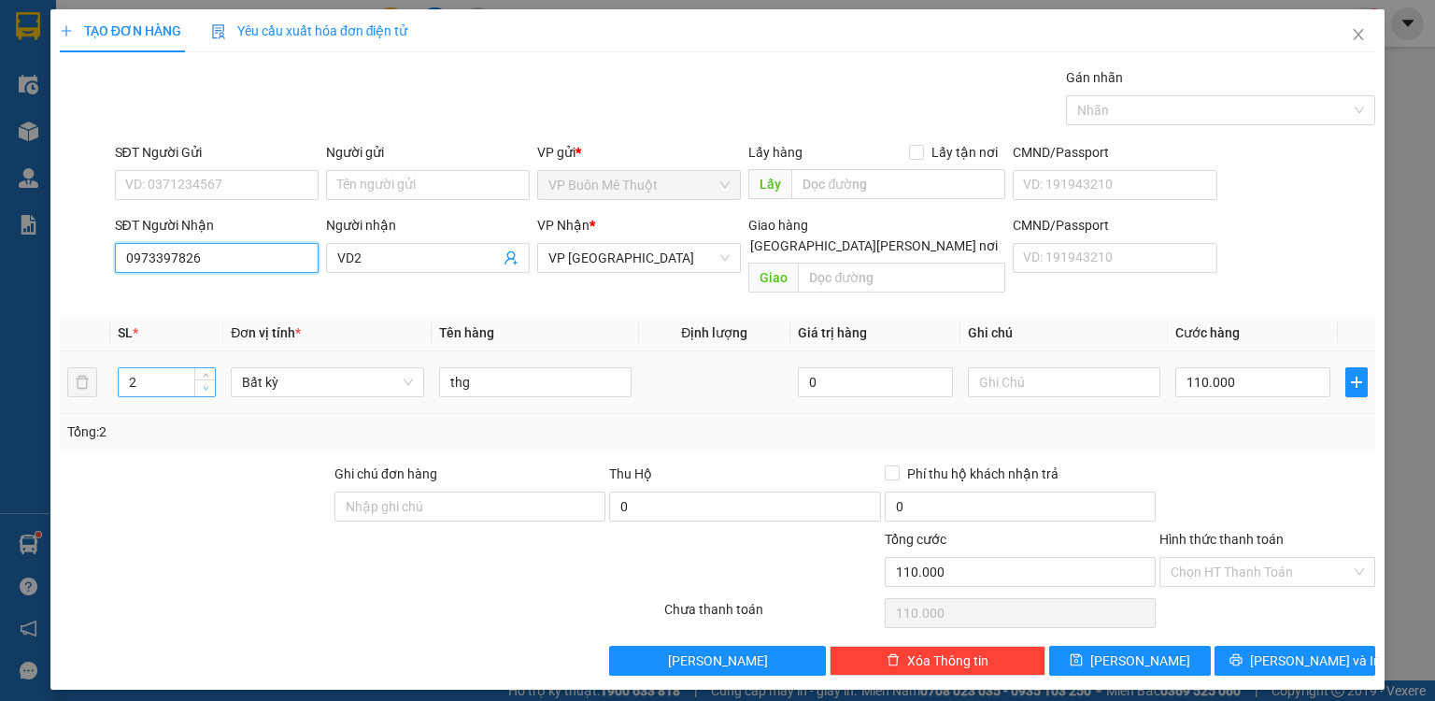
type input "0973397826"
type input "1"
click at [205, 385] on icon "down" at bounding box center [206, 388] width 7 height 7
drag, startPoint x: 1280, startPoint y: 354, endPoint x: 1284, endPoint y: 344, distance: 10.9
click at [1280, 367] on input "110.000" at bounding box center [1252, 382] width 155 height 30
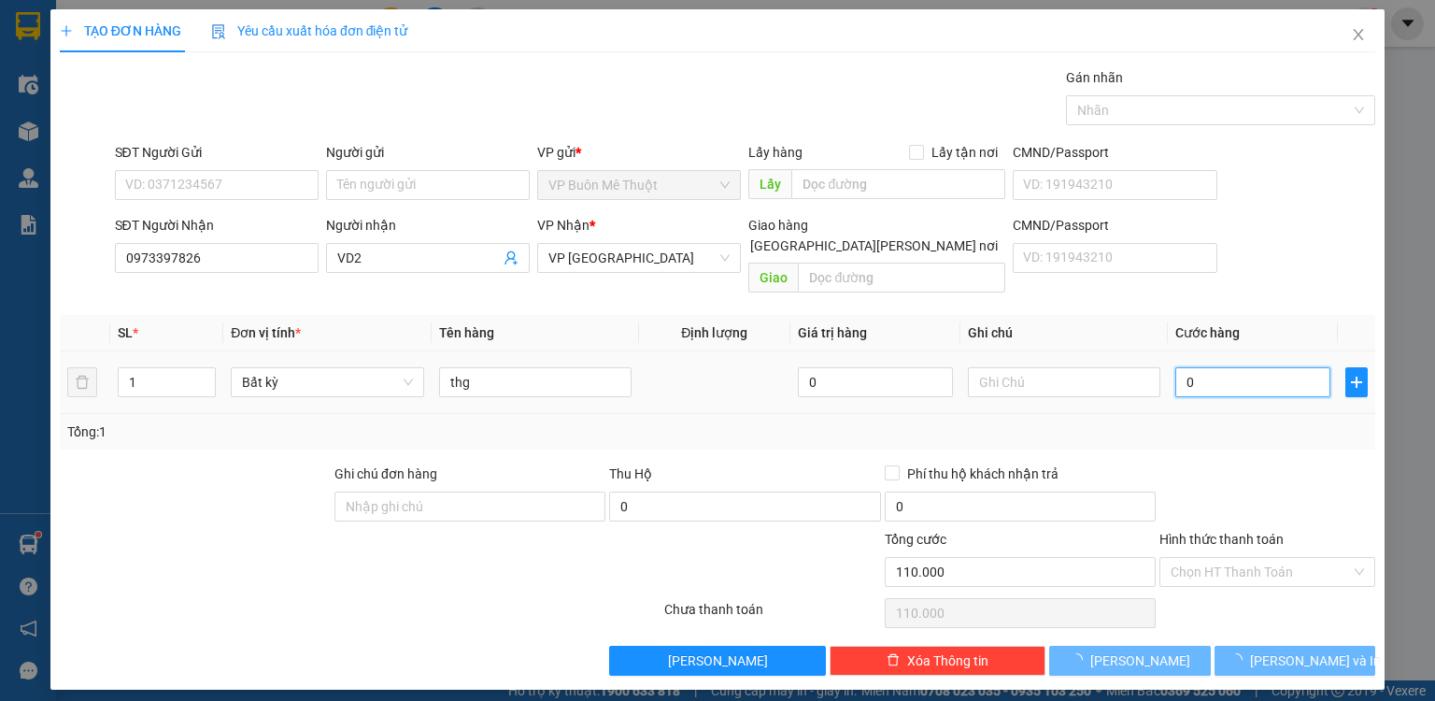
type input "07"
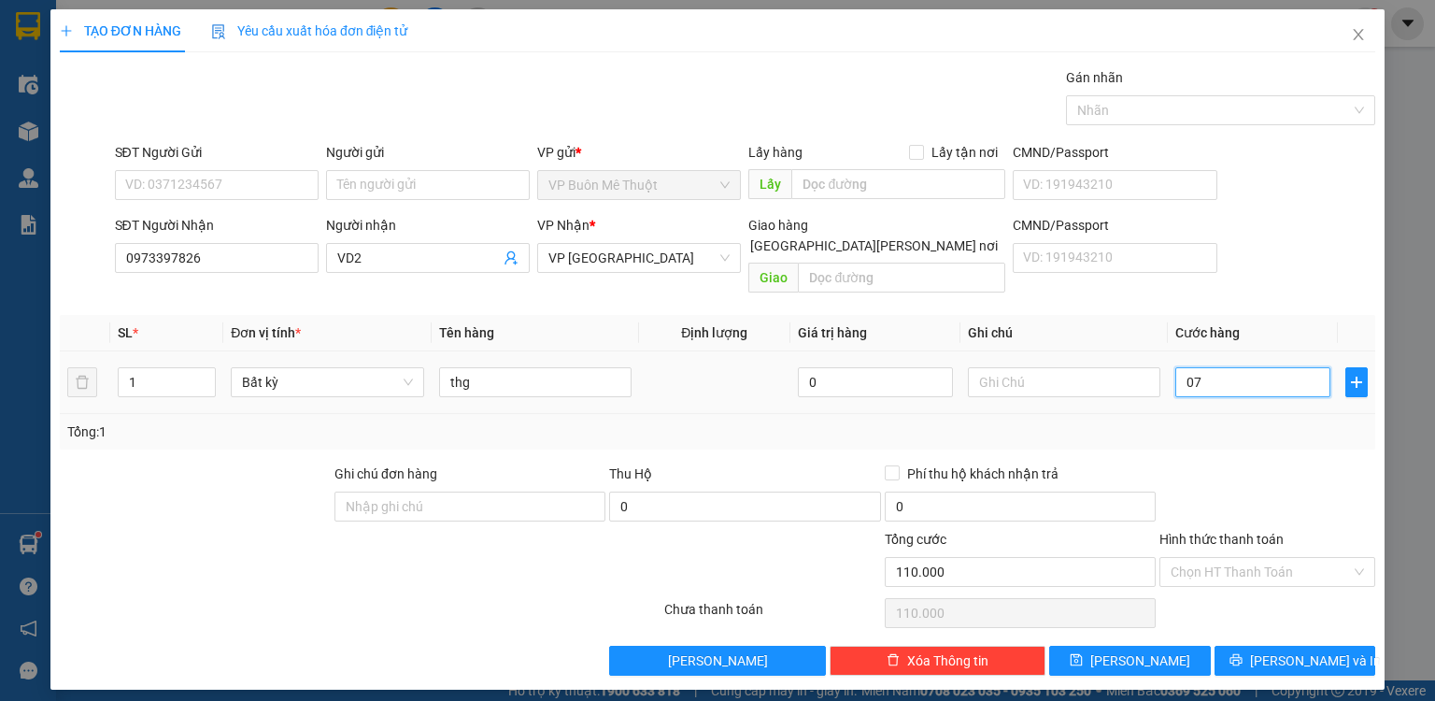
type input "7"
type input "070"
type input "70"
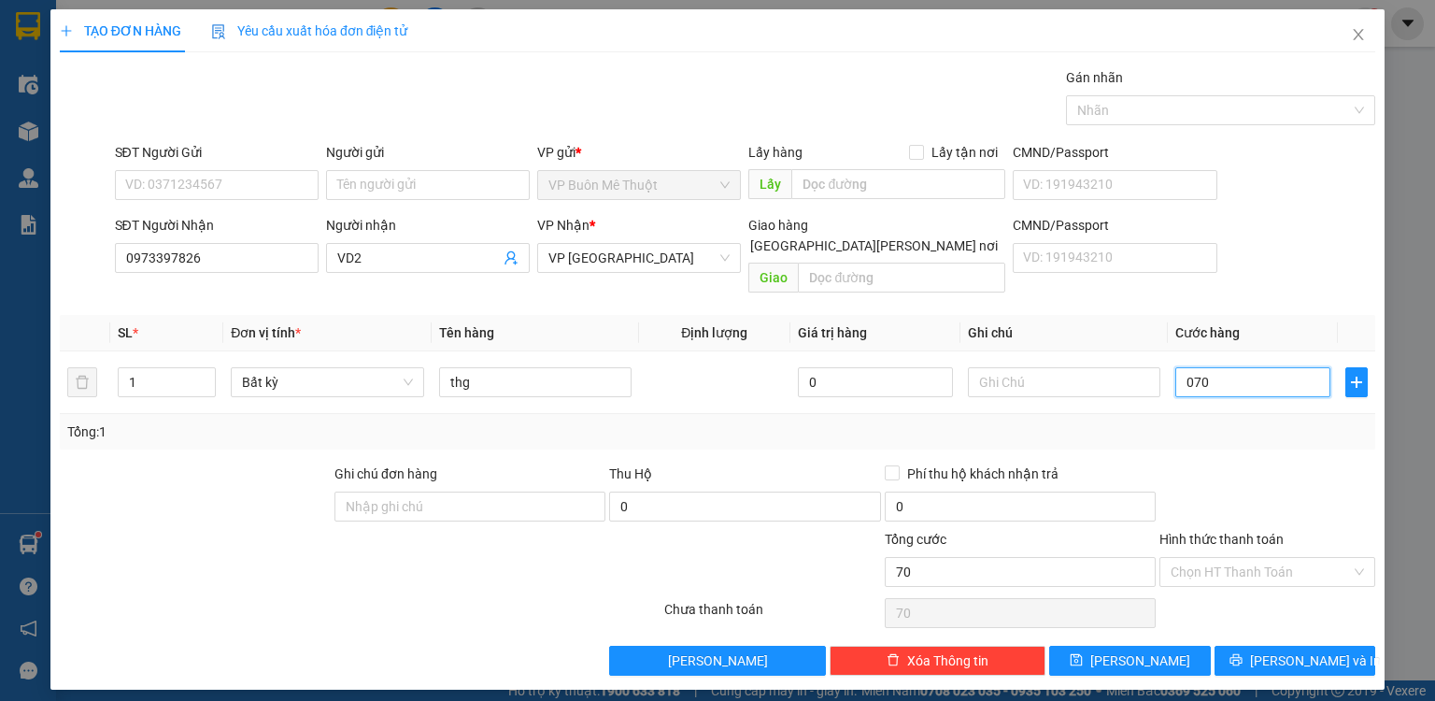
type input "070"
type input "70.000"
click at [1339, 497] on div at bounding box center [1268, 495] width 220 height 65
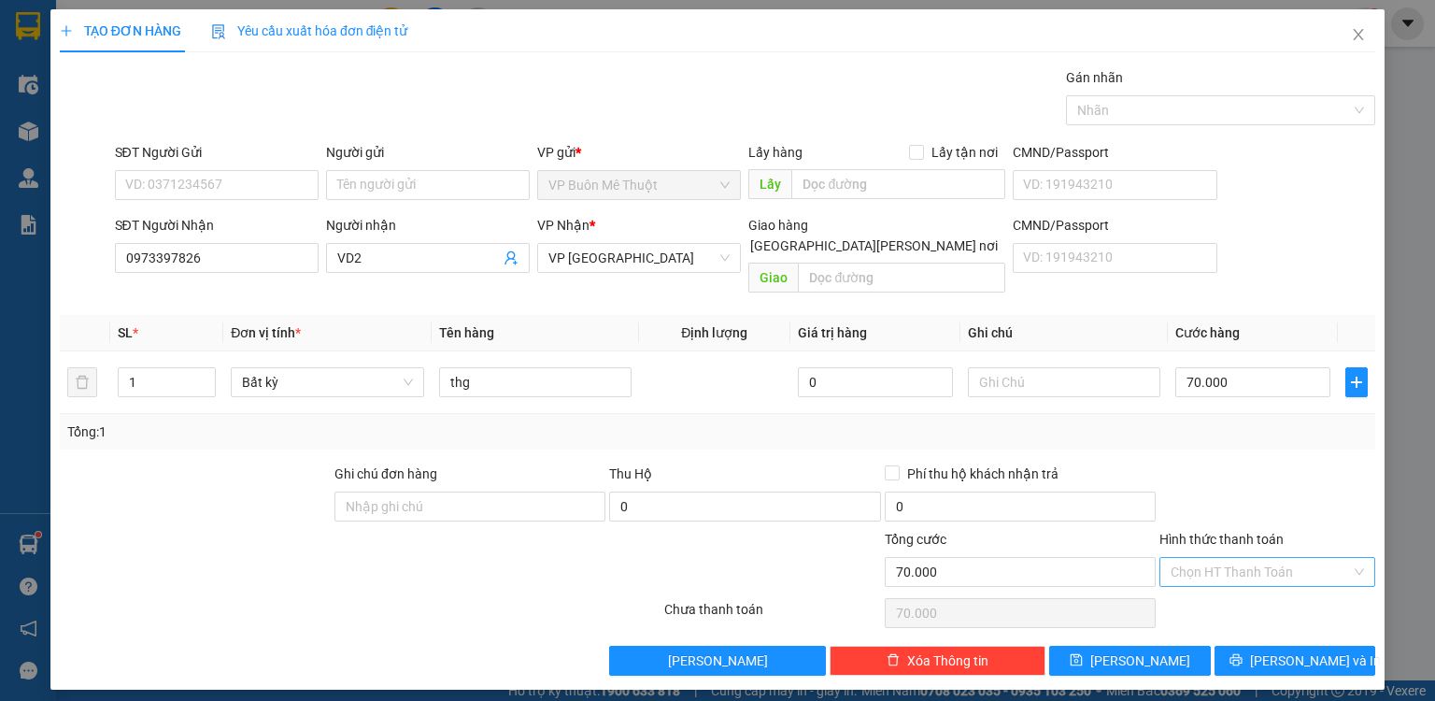
click at [1248, 560] on input "Hình thức thanh toán" at bounding box center [1261, 572] width 180 height 28
click at [1243, 581] on div "Tại văn phòng" at bounding box center [1267, 586] width 193 height 21
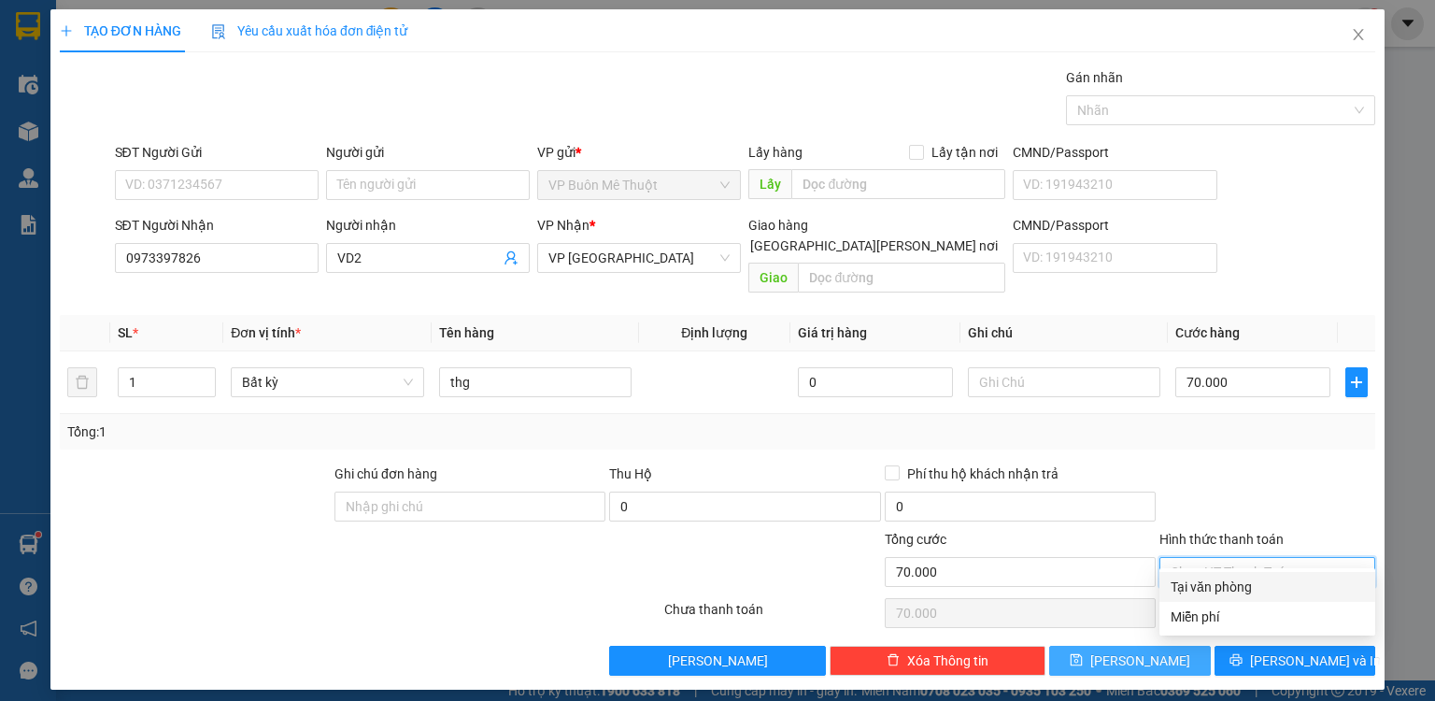
type input "0"
click at [1178, 646] on button "[PERSON_NAME]" at bounding box center [1130, 661] width 162 height 30
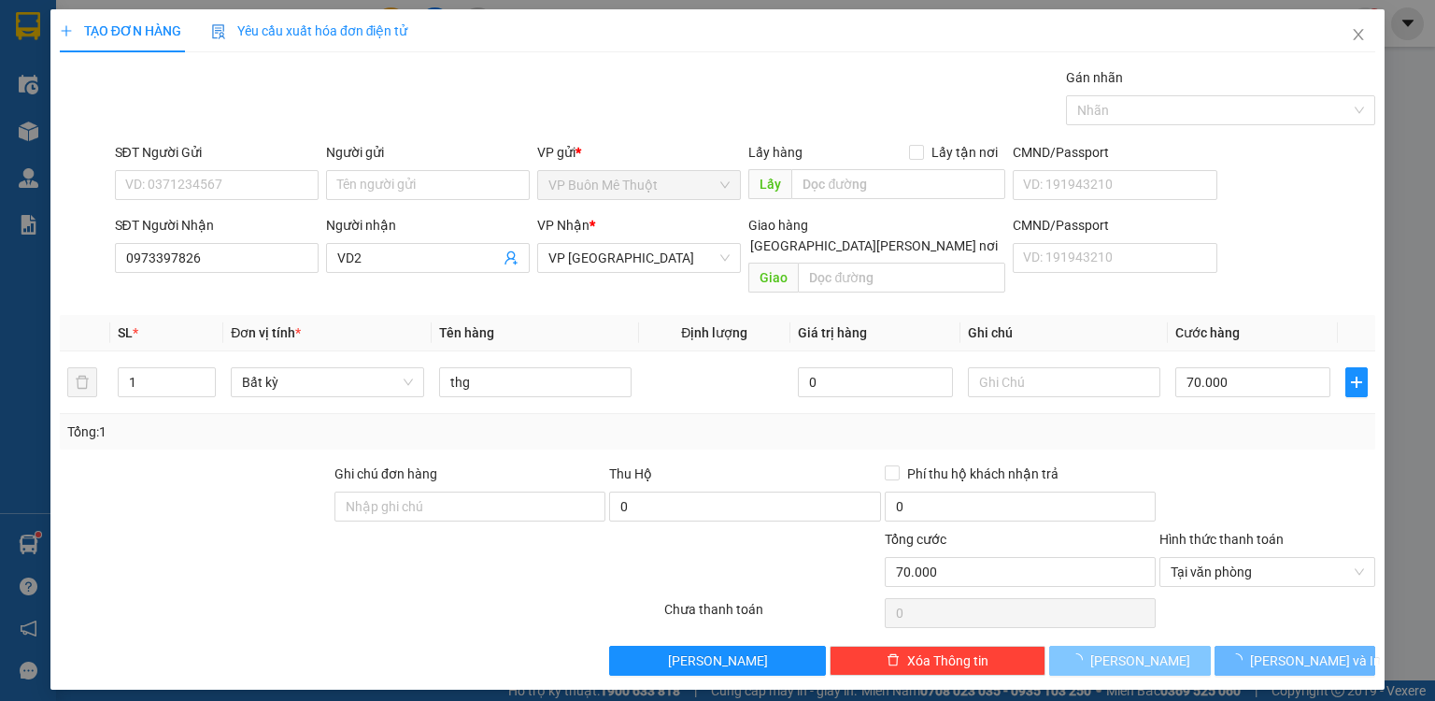
type input "0"
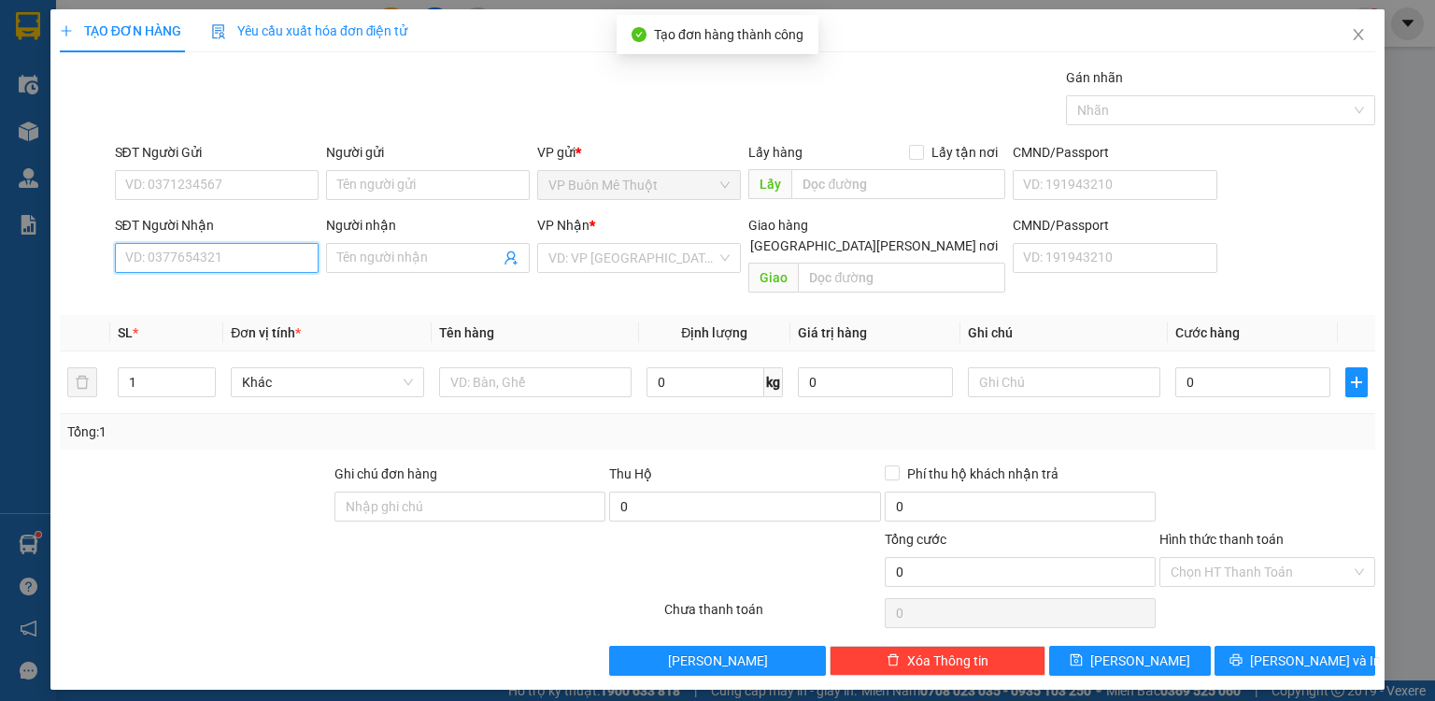
click at [265, 255] on input "SĐT Người Nhận" at bounding box center [217, 258] width 204 height 30
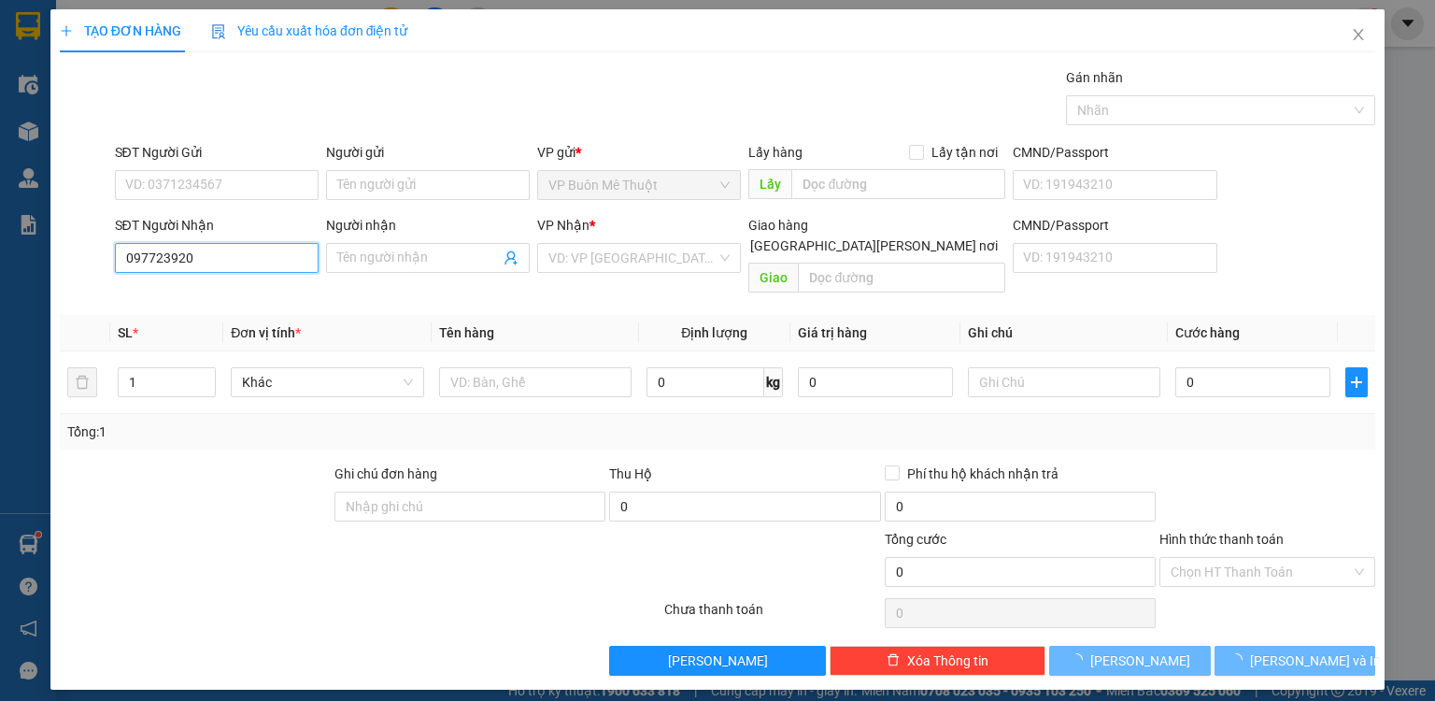
type input "0977239203"
click at [240, 288] on div "0977239203 - vd2" at bounding box center [216, 294] width 181 height 21
type input "vd2"
type input "đất [DEMOGRAPHIC_DATA]"
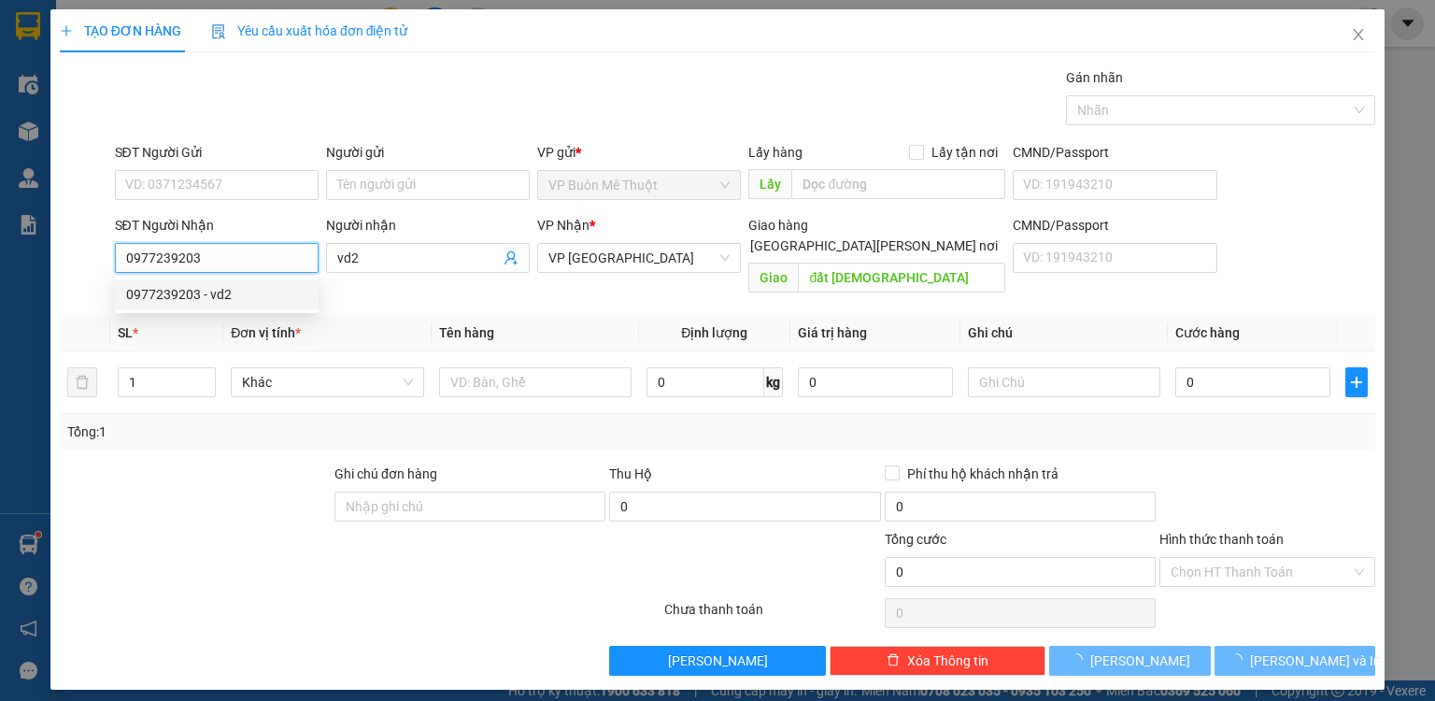
type input "150.000"
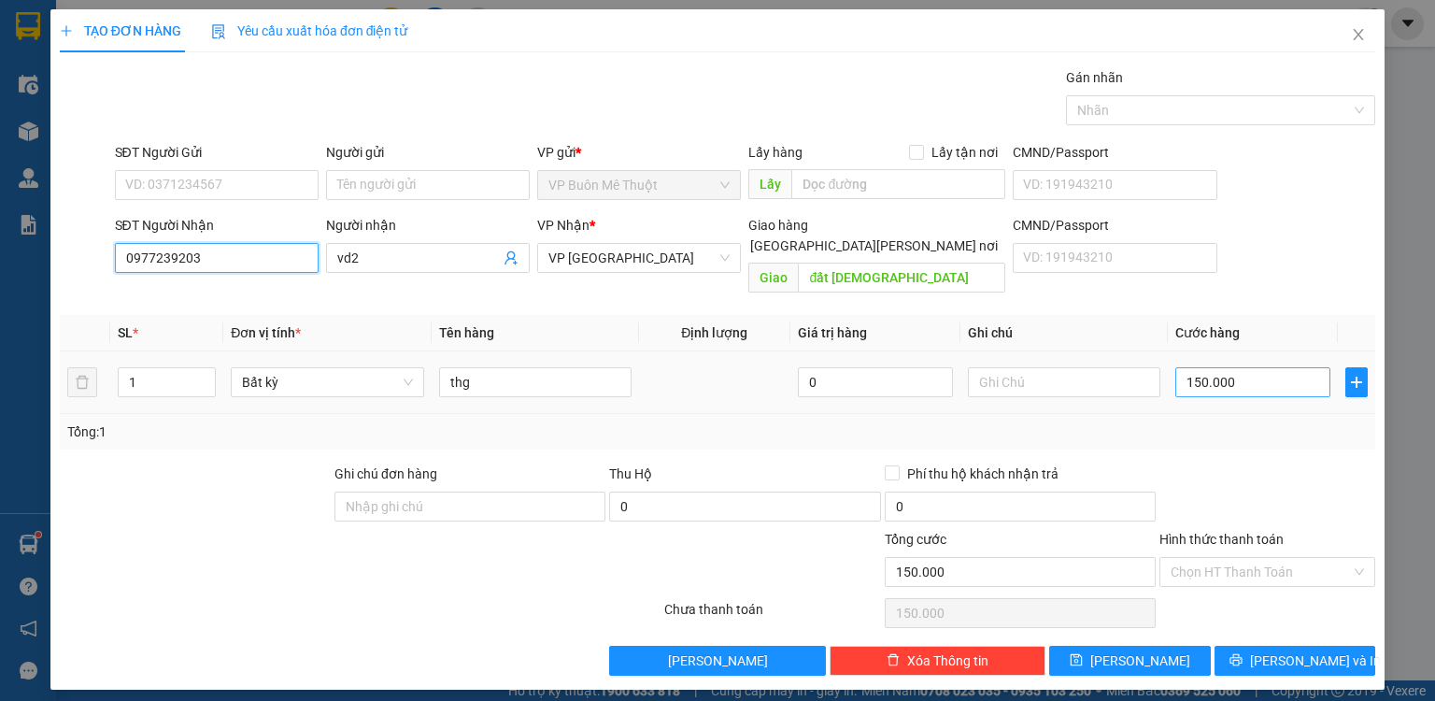
type input "0977239203"
click at [1263, 367] on input "150.000" at bounding box center [1252, 382] width 155 height 30
type input "6"
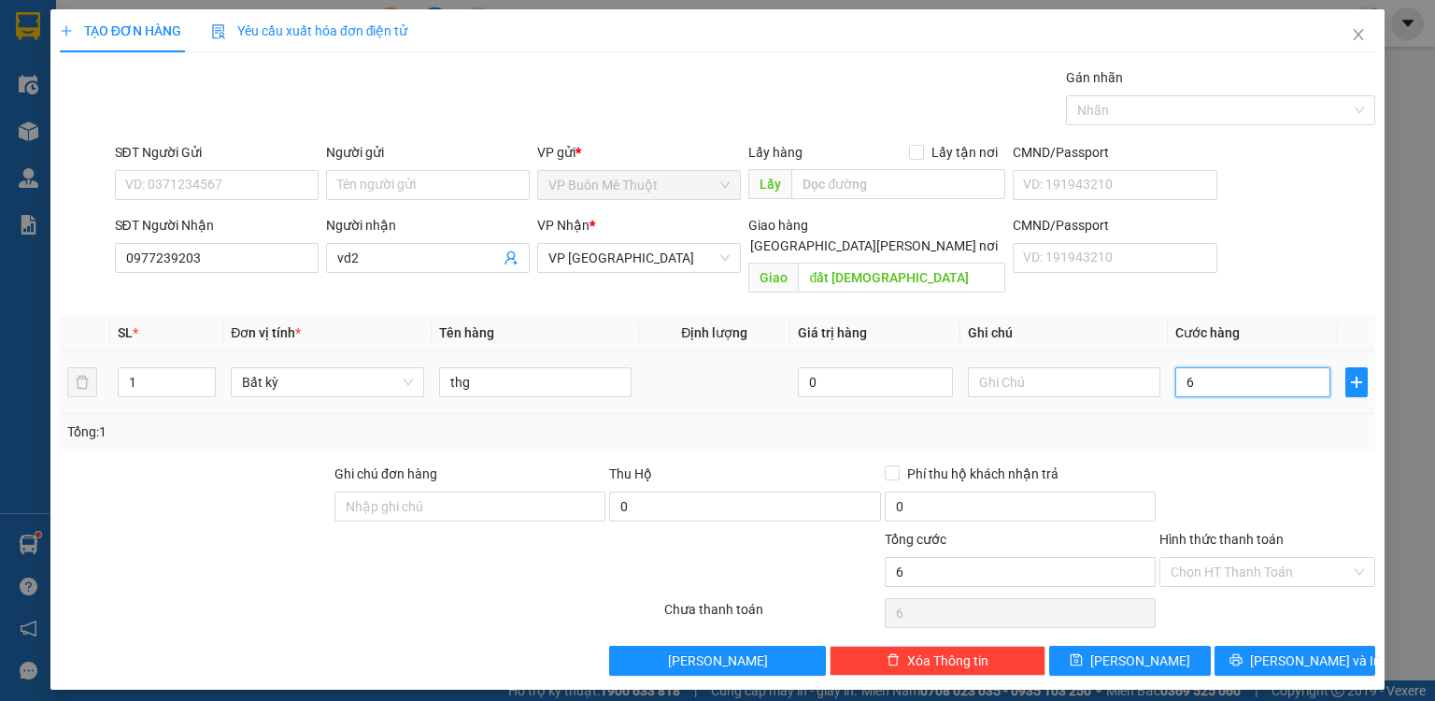
type input "60"
click at [1128, 646] on button "[PERSON_NAME]" at bounding box center [1130, 661] width 162 height 30
type input "60.000"
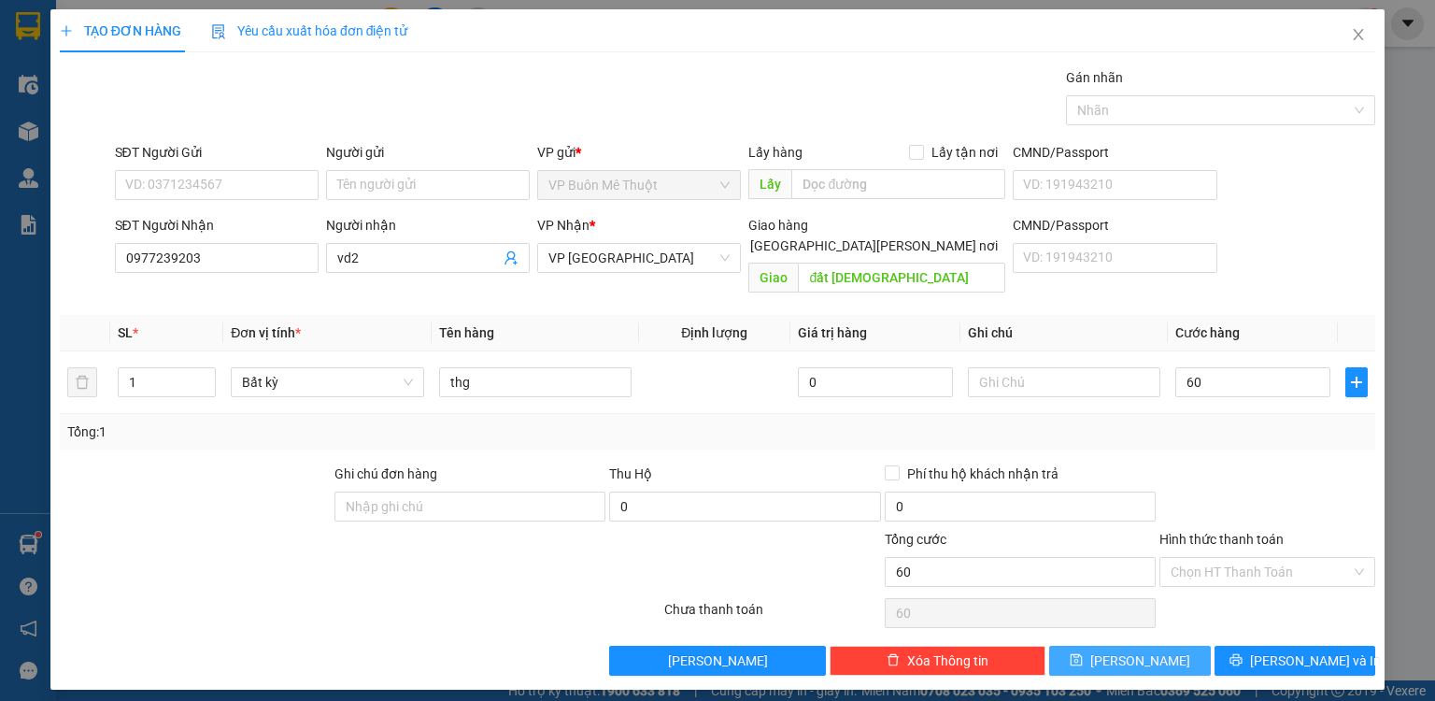
type input "60.000"
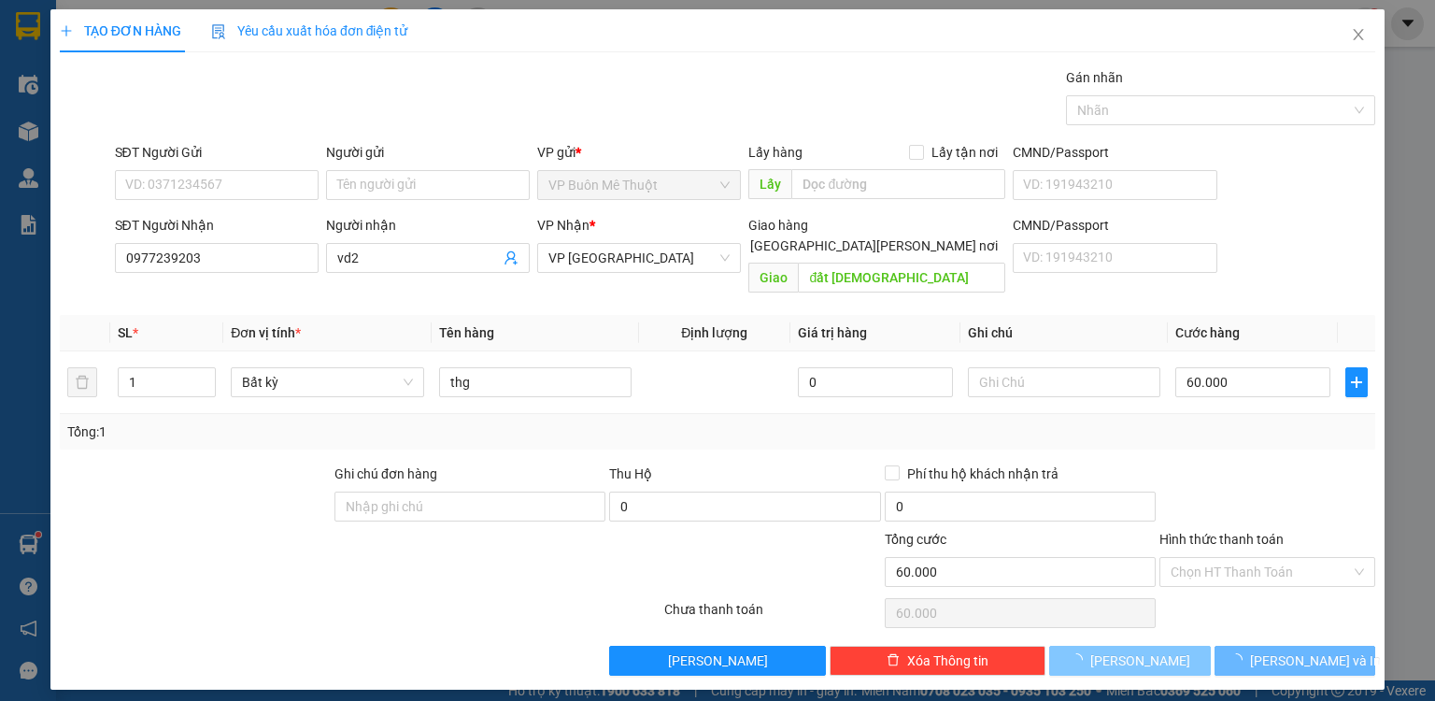
type input "0"
